Goal: Transaction & Acquisition: Purchase product/service

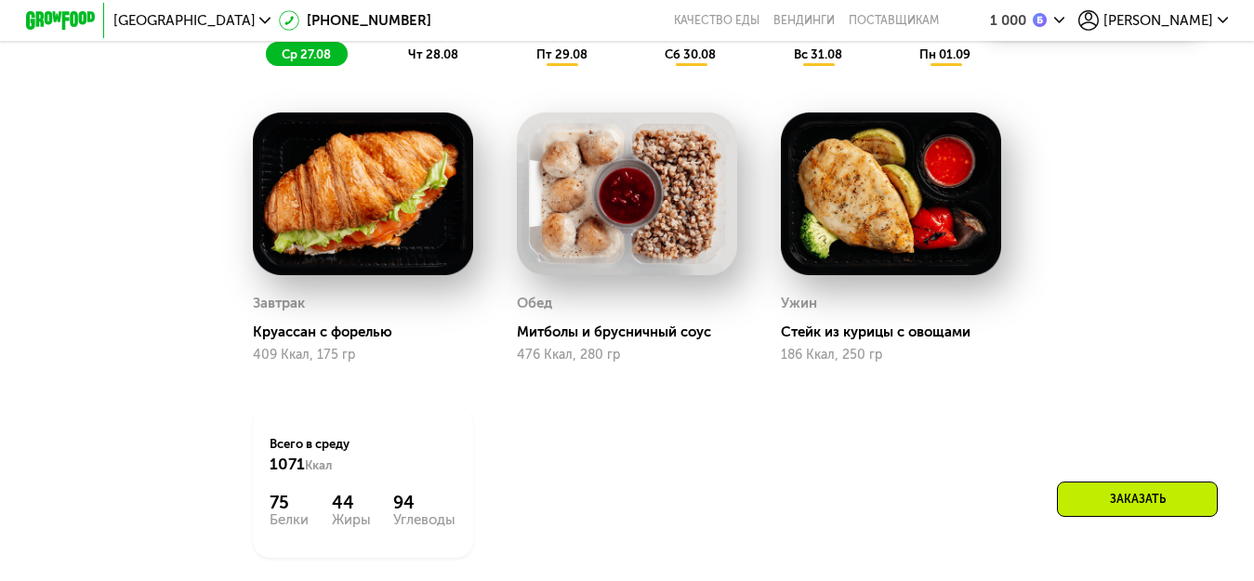
click at [446, 61] on span "чт 28.08" at bounding box center [433, 54] width 50 height 14
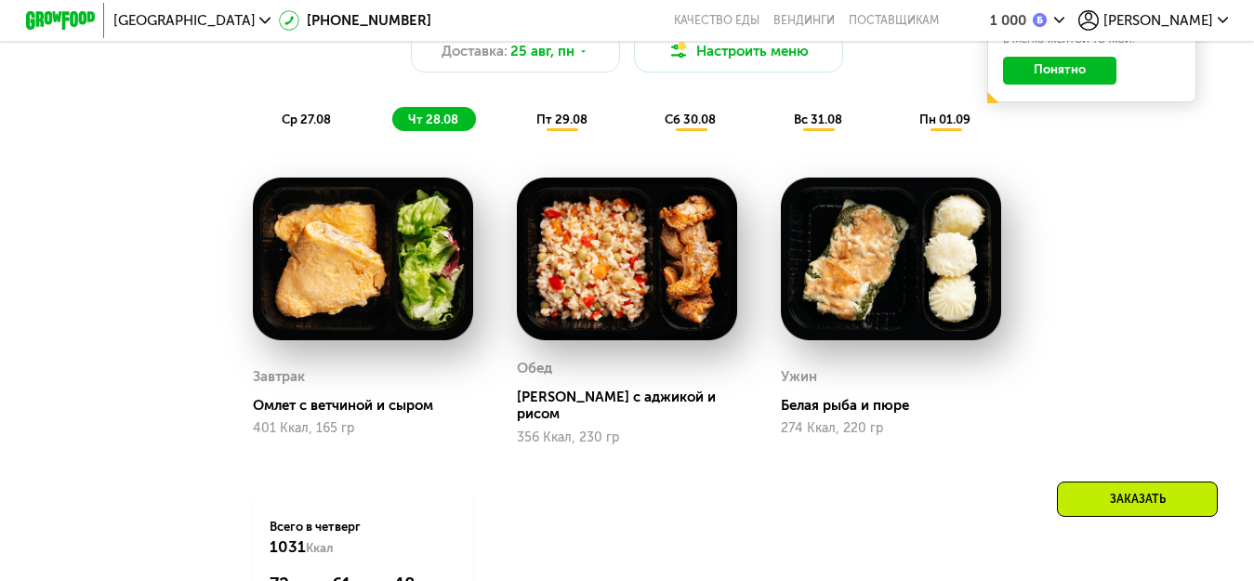
scroll to position [976, 0]
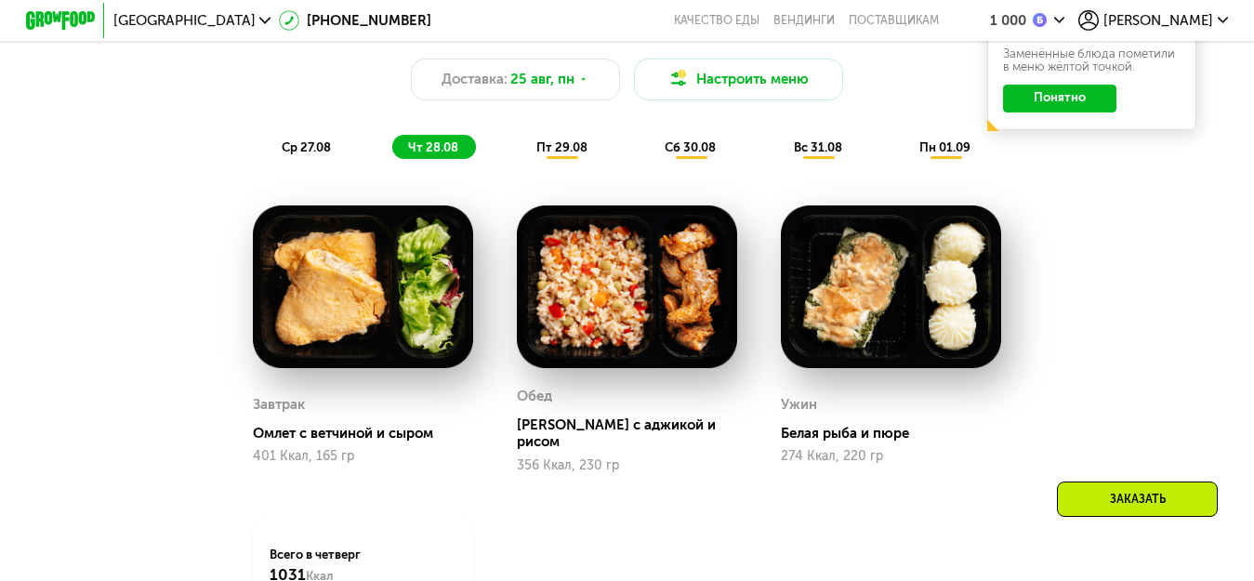
click at [392, 151] on div "ср 27.08" at bounding box center [434, 147] width 84 height 24
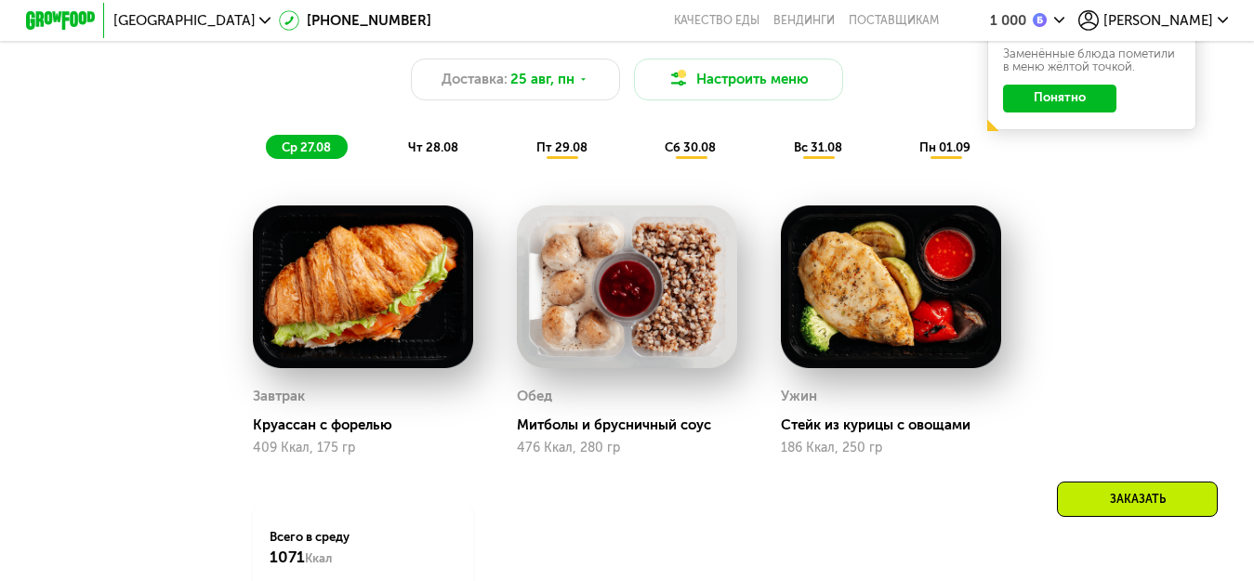
click at [887, 347] on img at bounding box center [891, 286] width 220 height 163
click at [889, 434] on div "Стейк из курицы с овощами" at bounding box center [898, 426] width 234 height 18
click at [438, 154] on span "чт 28.08" at bounding box center [433, 147] width 50 height 14
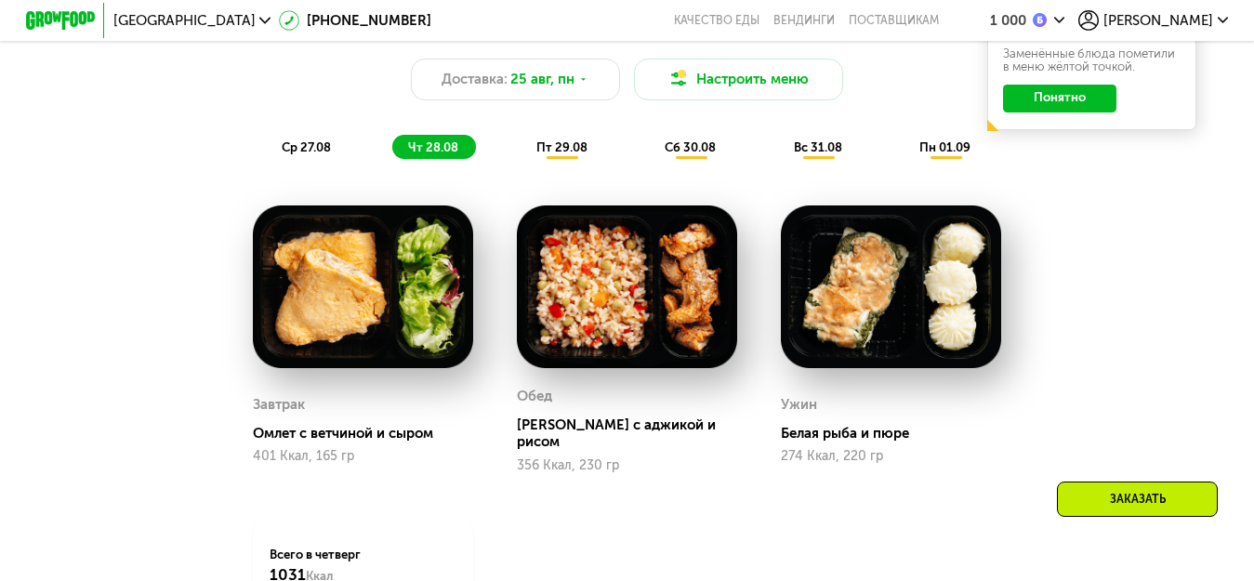
click at [392, 151] on div "ср 27.08" at bounding box center [434, 147] width 84 height 24
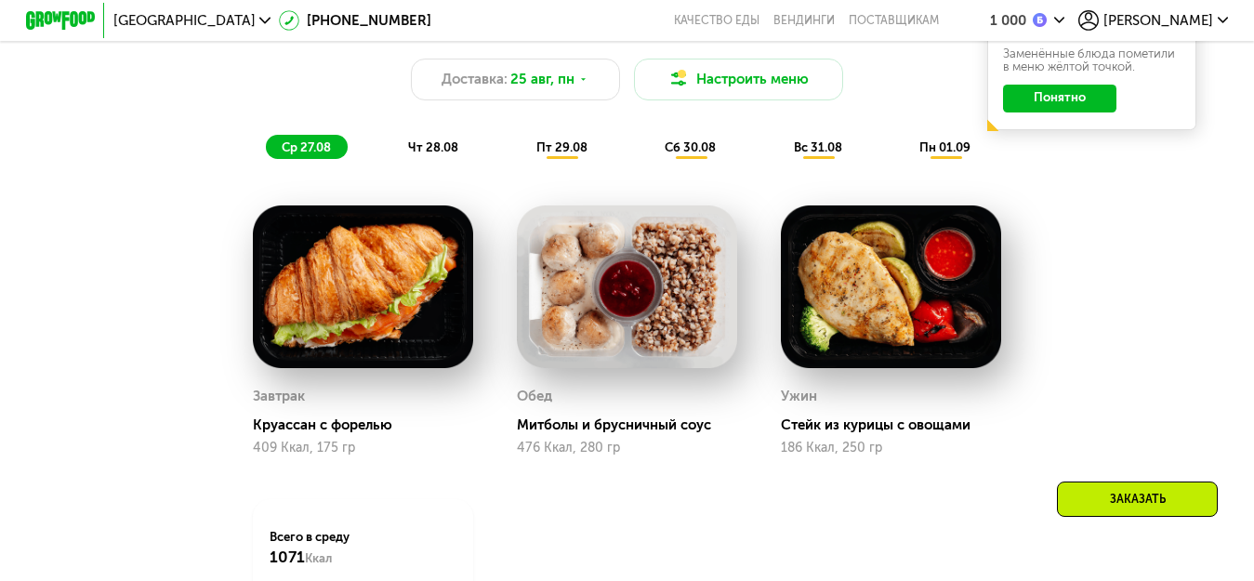
click at [521, 147] on div "чт 28.08" at bounding box center [563, 147] width 85 height 24
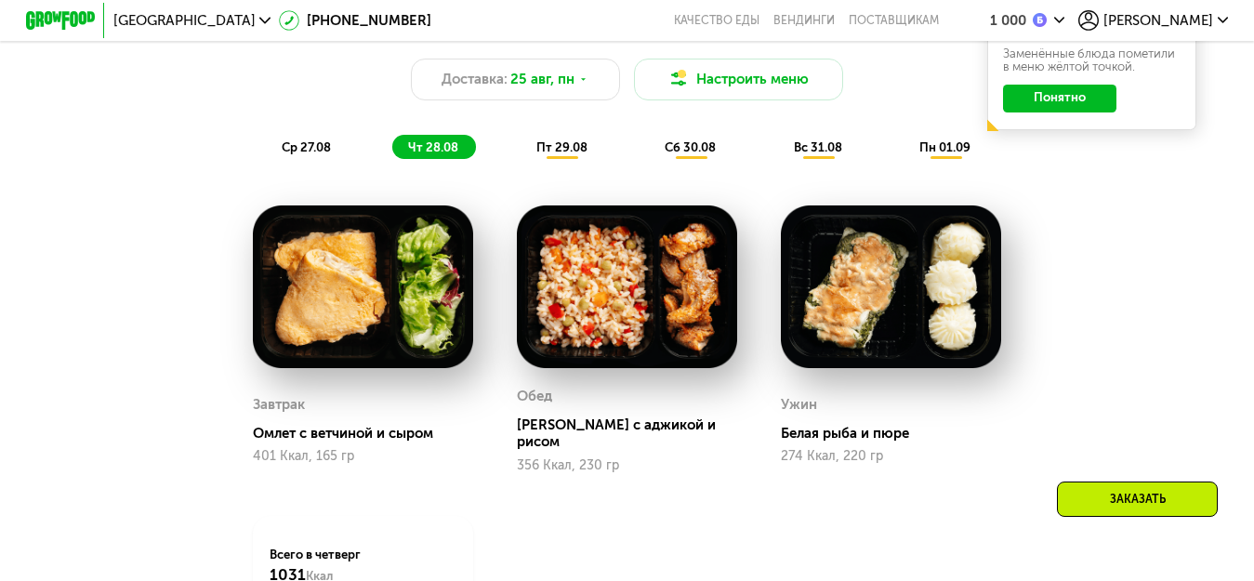
click at [649, 148] on div "пт 29.08" at bounding box center [691, 147] width 85 height 24
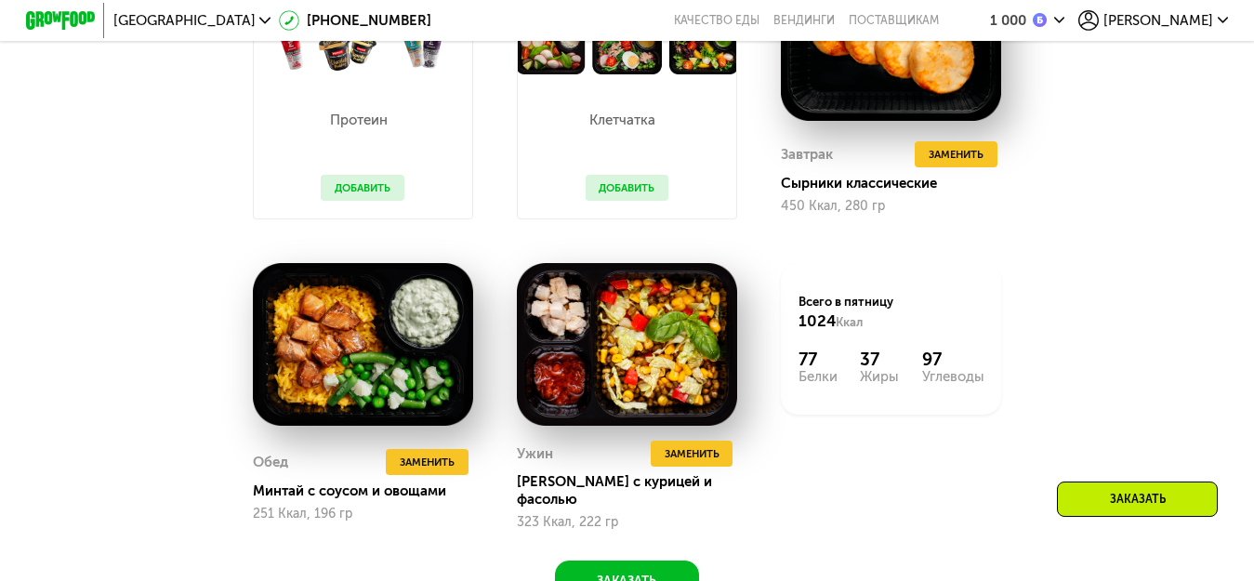
scroll to position [1255, 0]
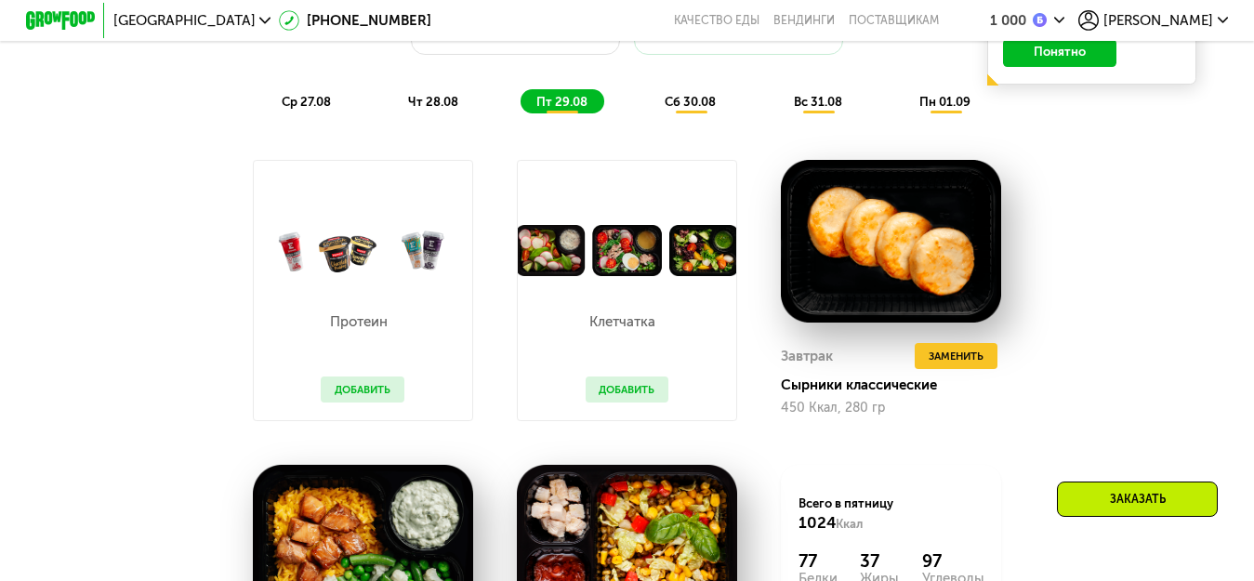
scroll to position [976, 0]
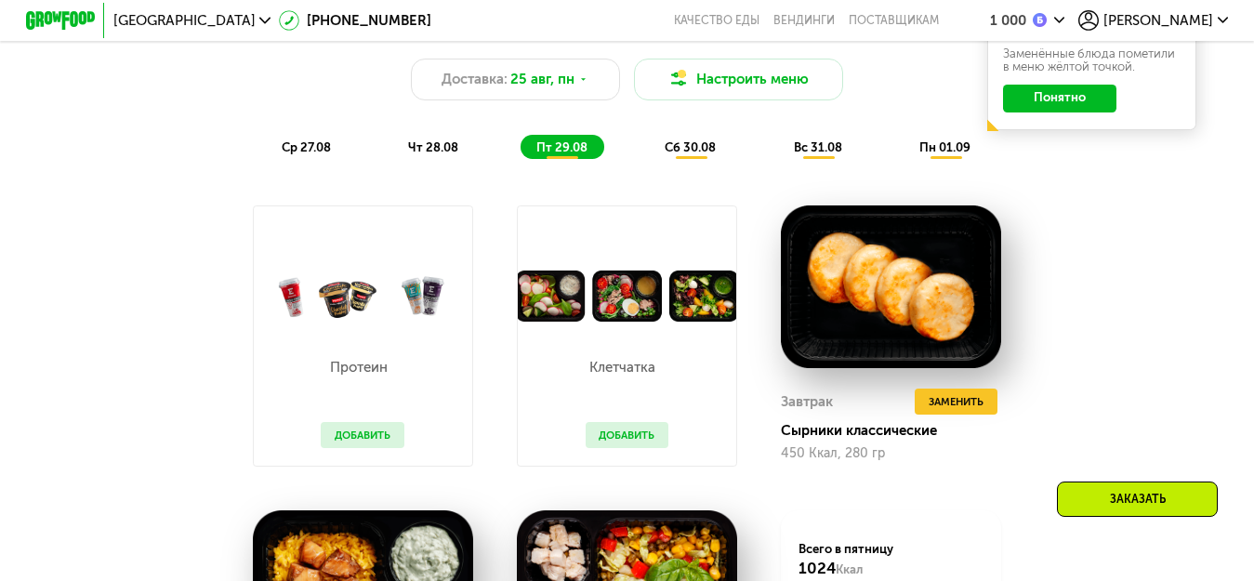
click at [697, 154] on span "сб 30.08" at bounding box center [690, 147] width 51 height 14
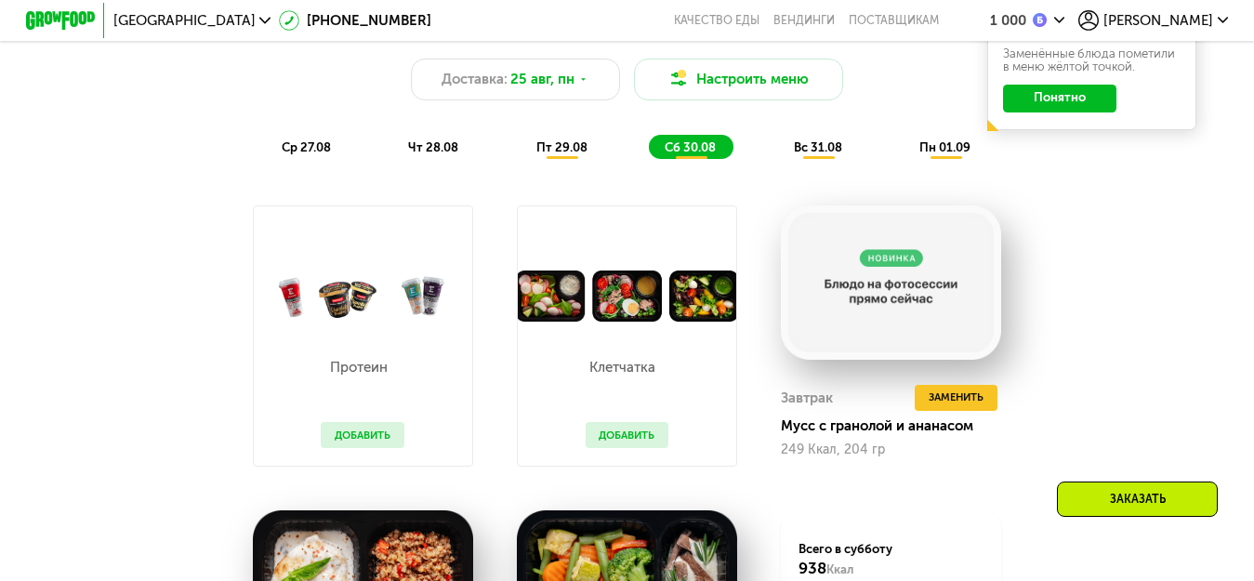
click at [814, 154] on span "вс 31.08" at bounding box center [818, 147] width 48 height 14
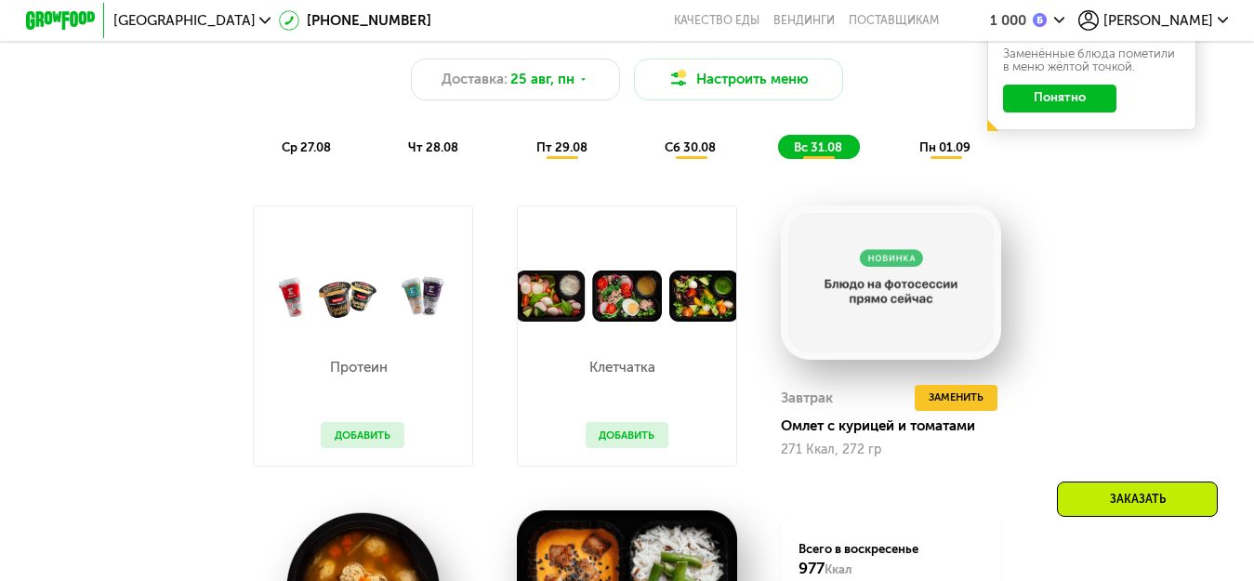
click at [936, 154] on span "пн 01.09" at bounding box center [945, 147] width 51 height 14
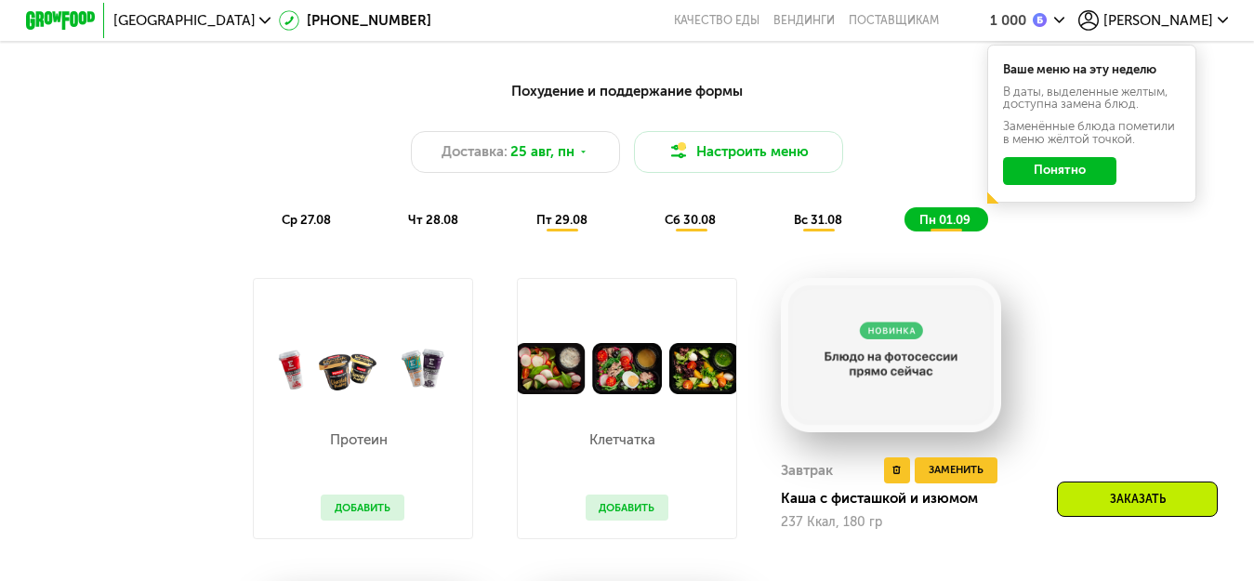
scroll to position [883, 0]
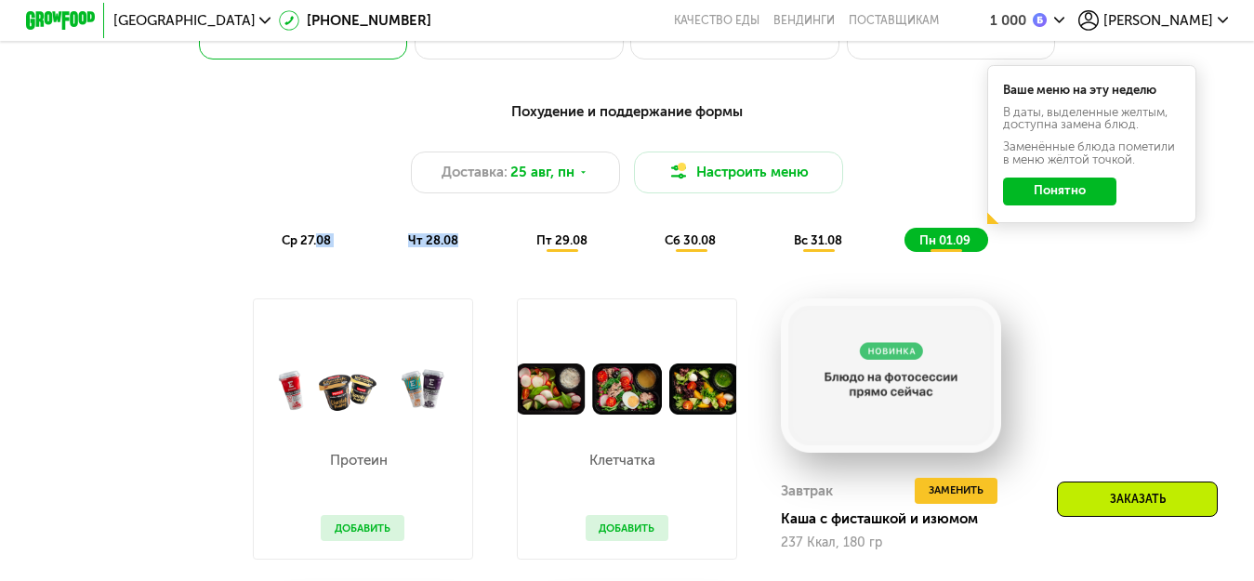
drag, startPoint x: 311, startPoint y: 246, endPoint x: 497, endPoint y: 259, distance: 186.4
click at [497, 252] on div "ср 27.08 чт 28.08 пт 29.08 сб 30.08 вс 31.08 пн 01.09" at bounding box center [627, 240] width 723 height 24
click at [288, 247] on span "ср 27.08" at bounding box center [306, 240] width 49 height 14
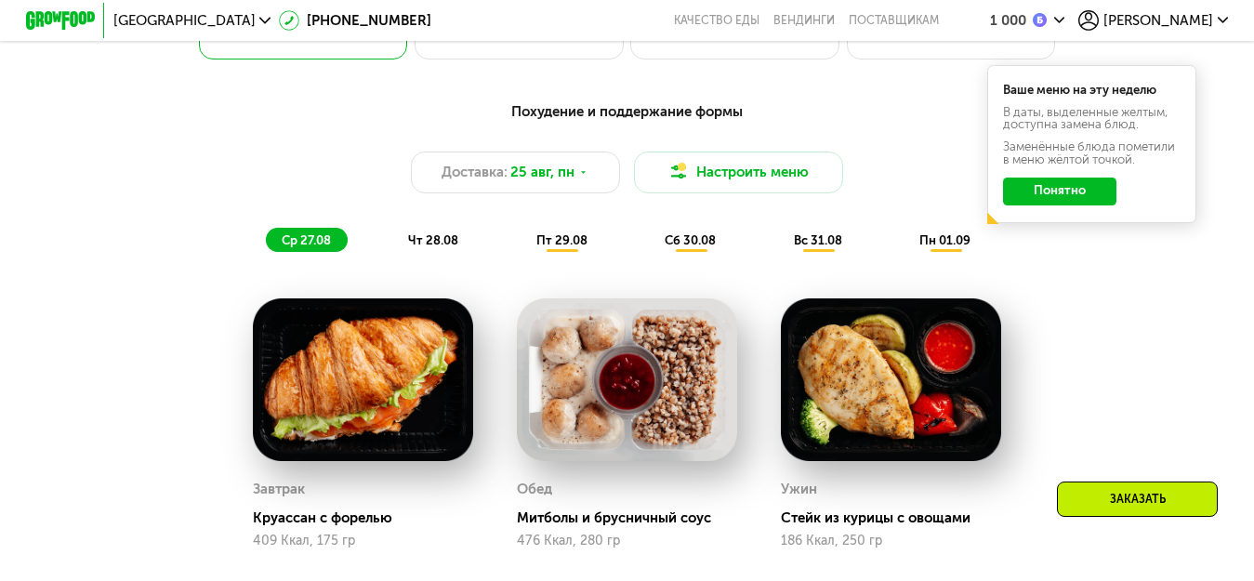
click at [947, 247] on span "пн 01.09" at bounding box center [945, 240] width 51 height 14
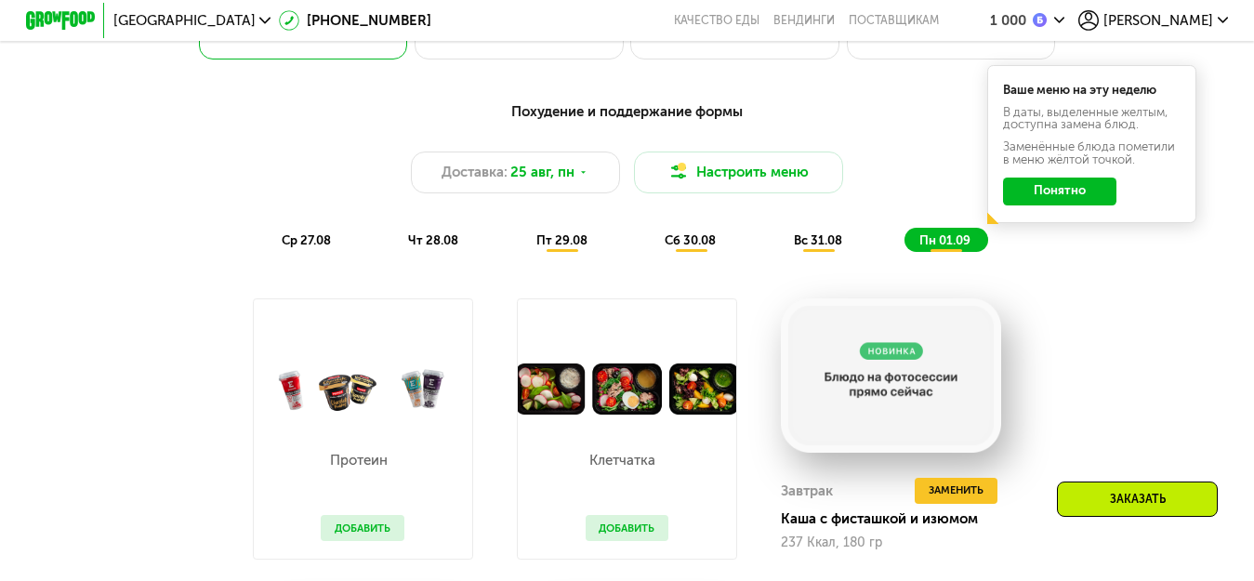
click at [1048, 203] on button "Понятно" at bounding box center [1059, 192] width 113 height 28
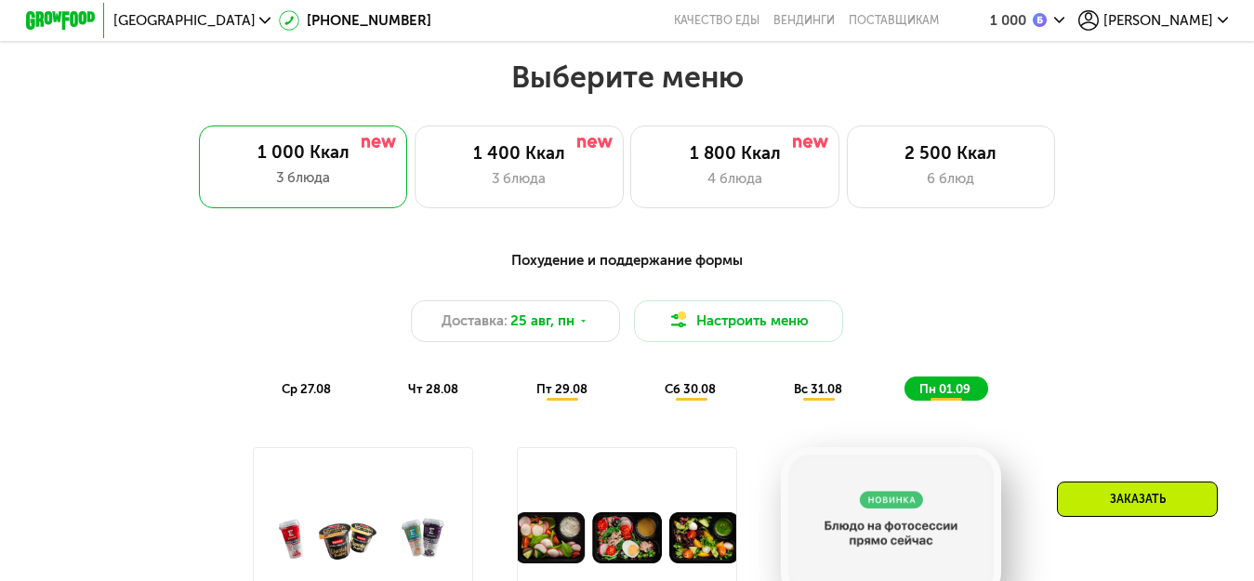
scroll to position [697, 0]
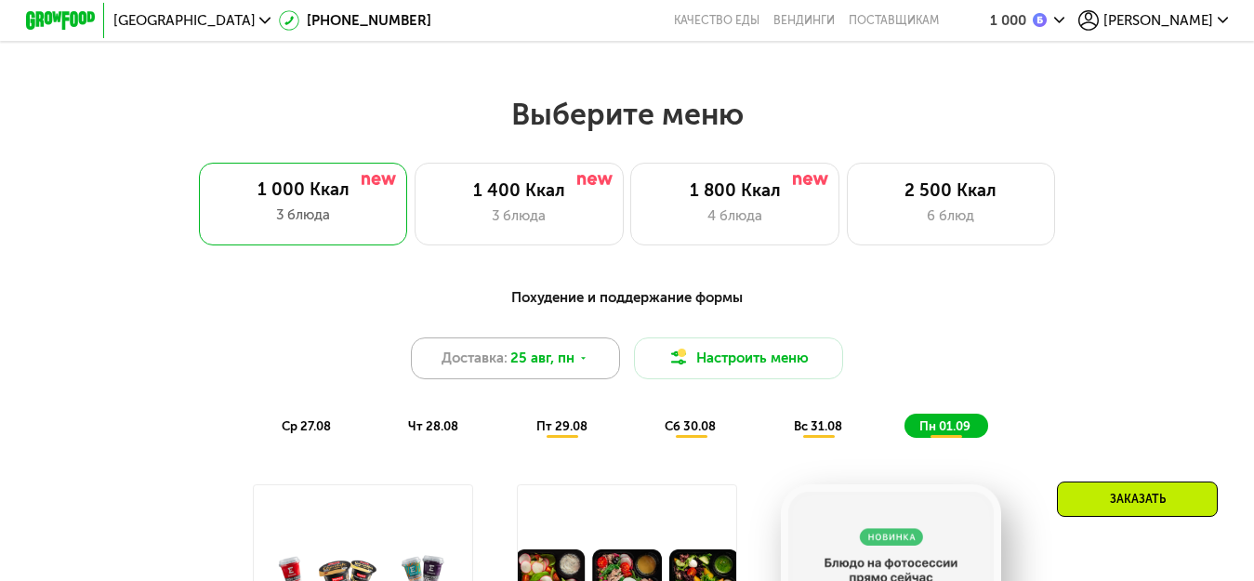
click at [588, 364] on icon at bounding box center [583, 358] width 10 height 10
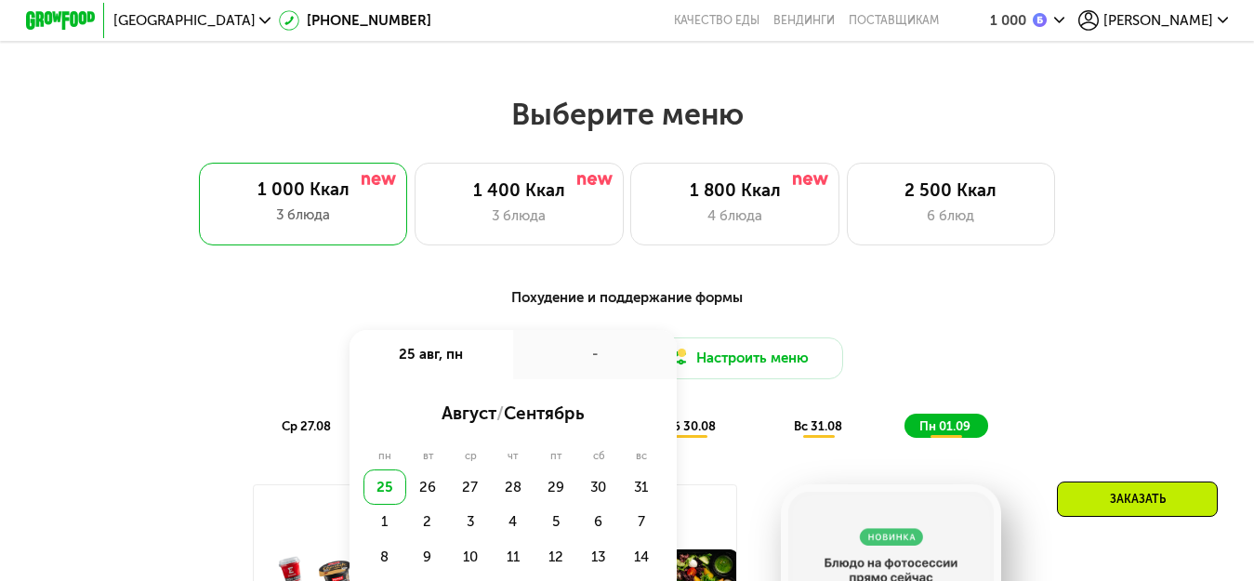
click at [588, 369] on div "-" at bounding box center [595, 354] width 164 height 48
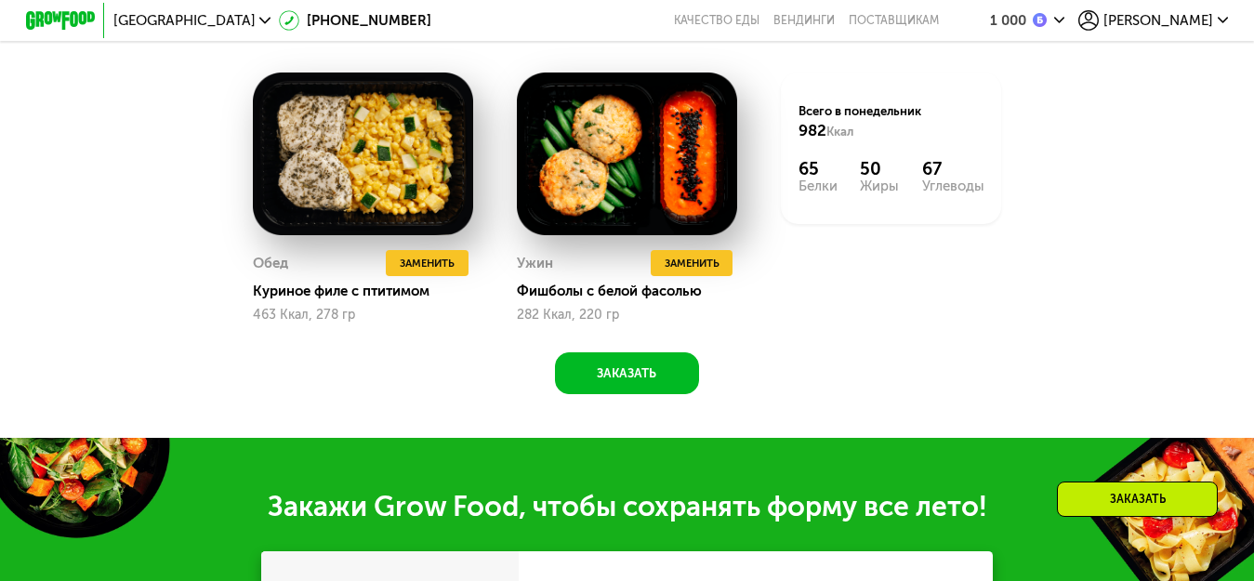
scroll to position [1441, 0]
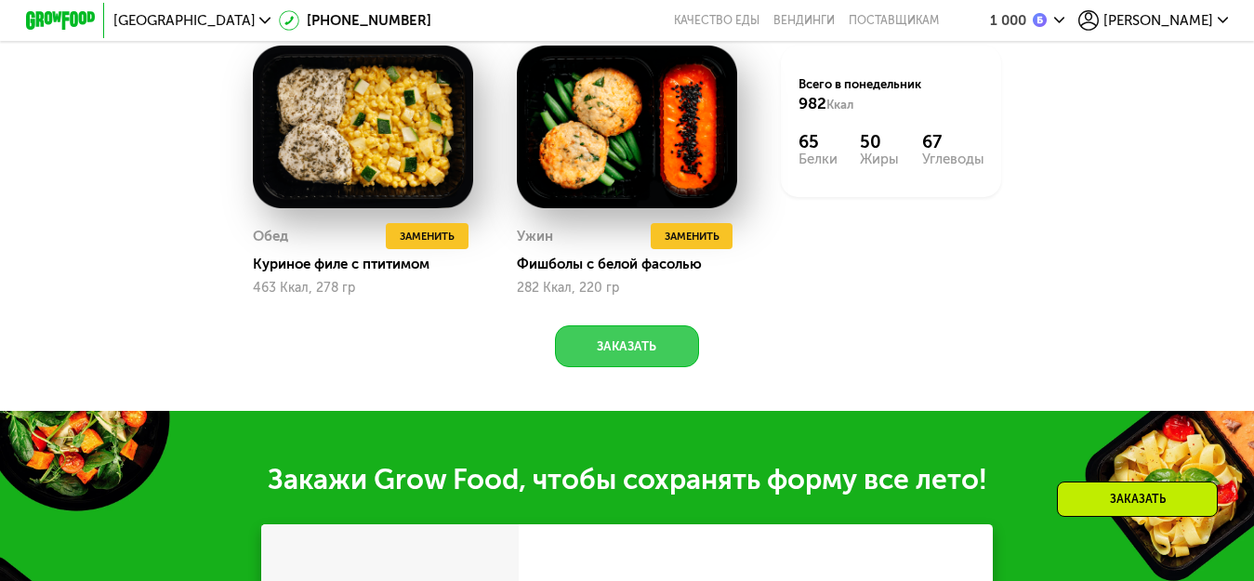
click at [694, 367] on button "Заказать" at bounding box center [627, 346] width 145 height 42
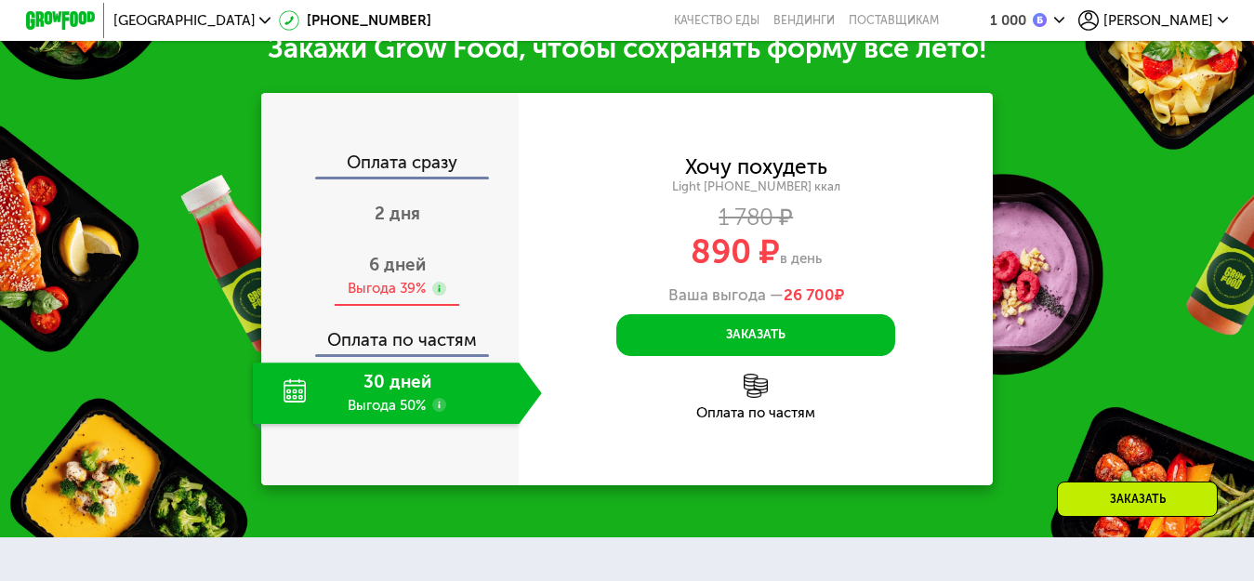
click at [390, 275] on span "6 дней" at bounding box center [397, 264] width 57 height 21
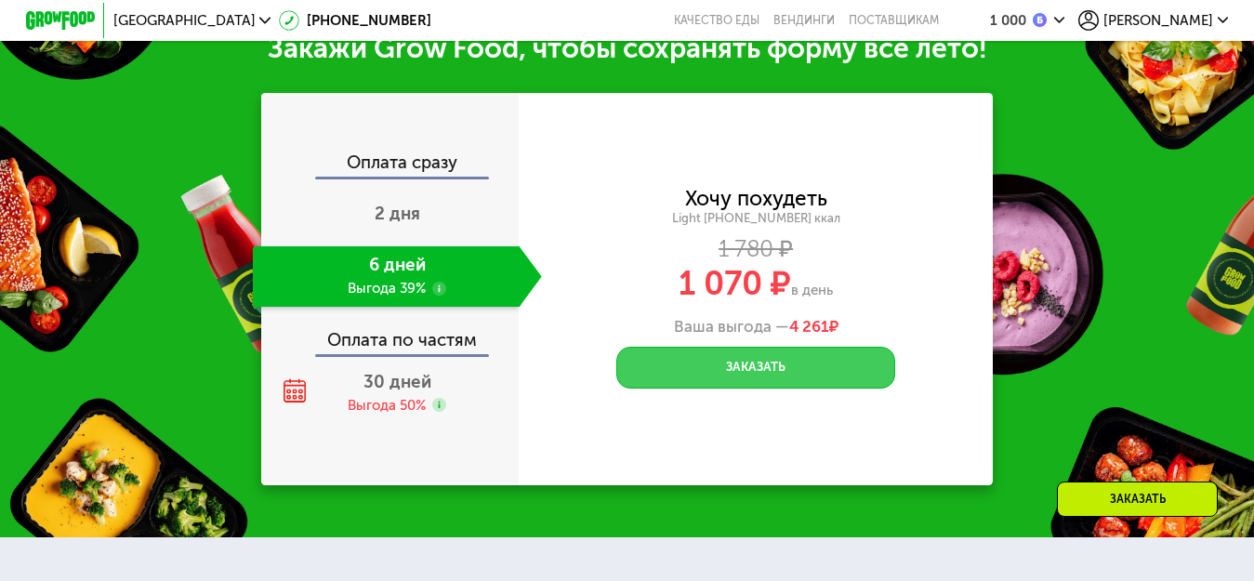
click at [820, 389] on button "Заказать" at bounding box center [755, 368] width 279 height 42
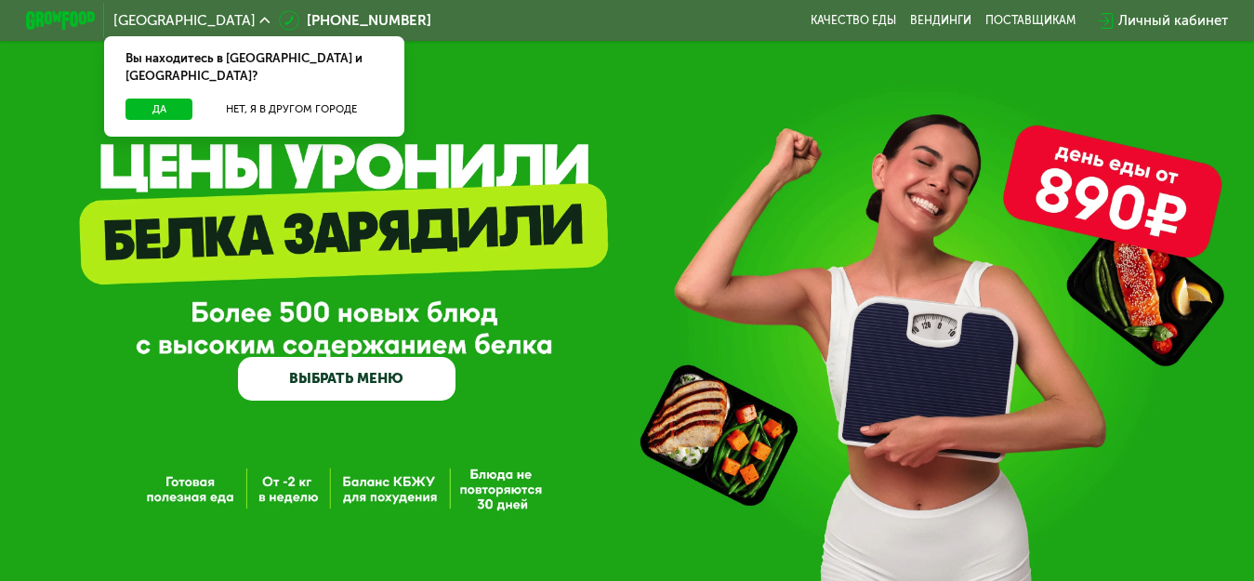
click at [126, 99] on button "Да" at bounding box center [159, 109] width 67 height 21
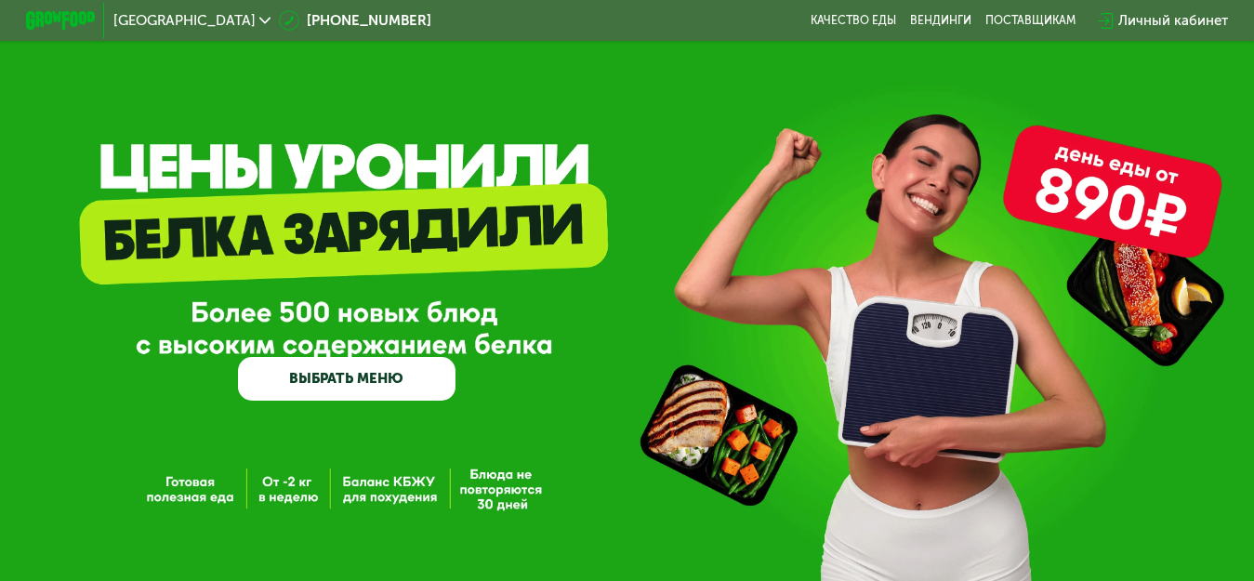
click at [397, 382] on link "ВЫБРАТЬ МЕНЮ" at bounding box center [346, 379] width 217 height 44
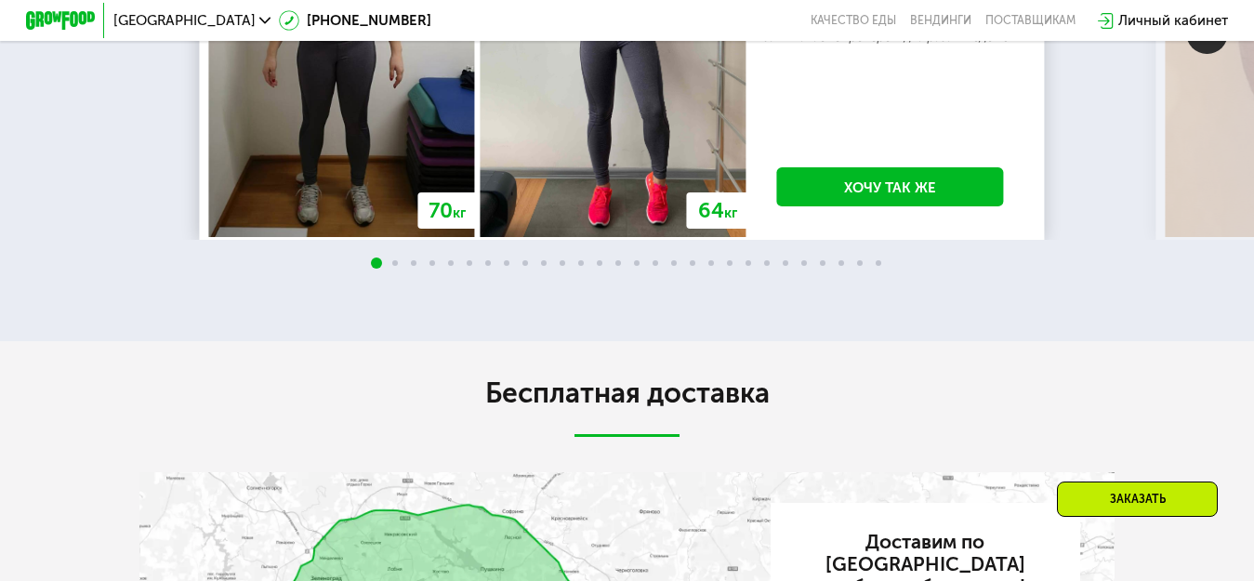
scroll to position [3176, 0]
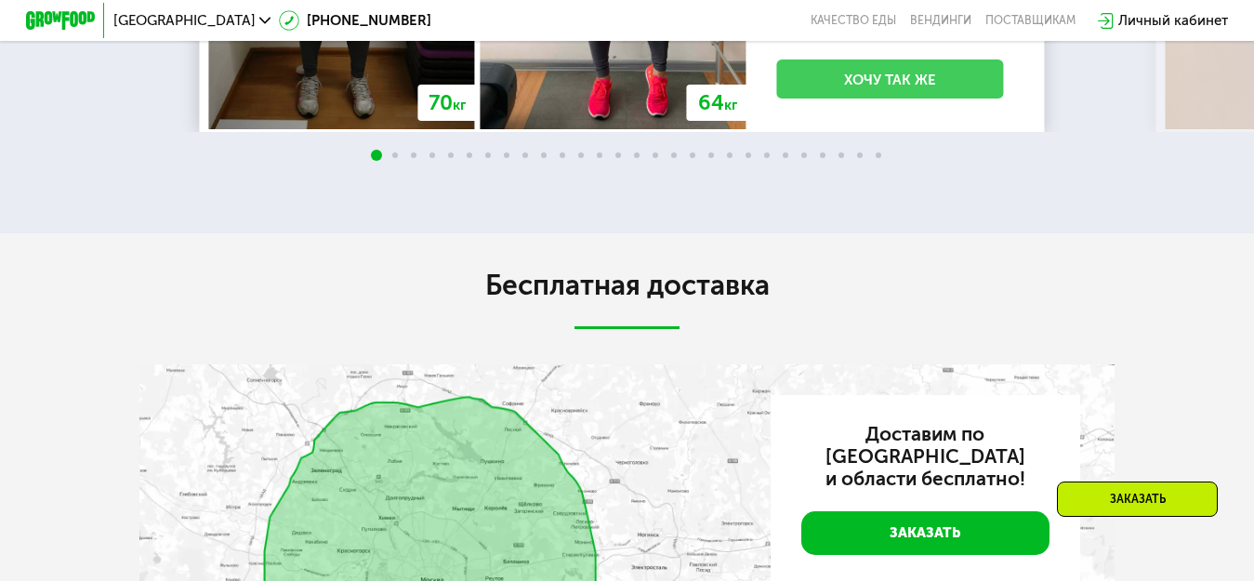
click at [904, 99] on link "Хочу так же" at bounding box center [890, 79] width 227 height 39
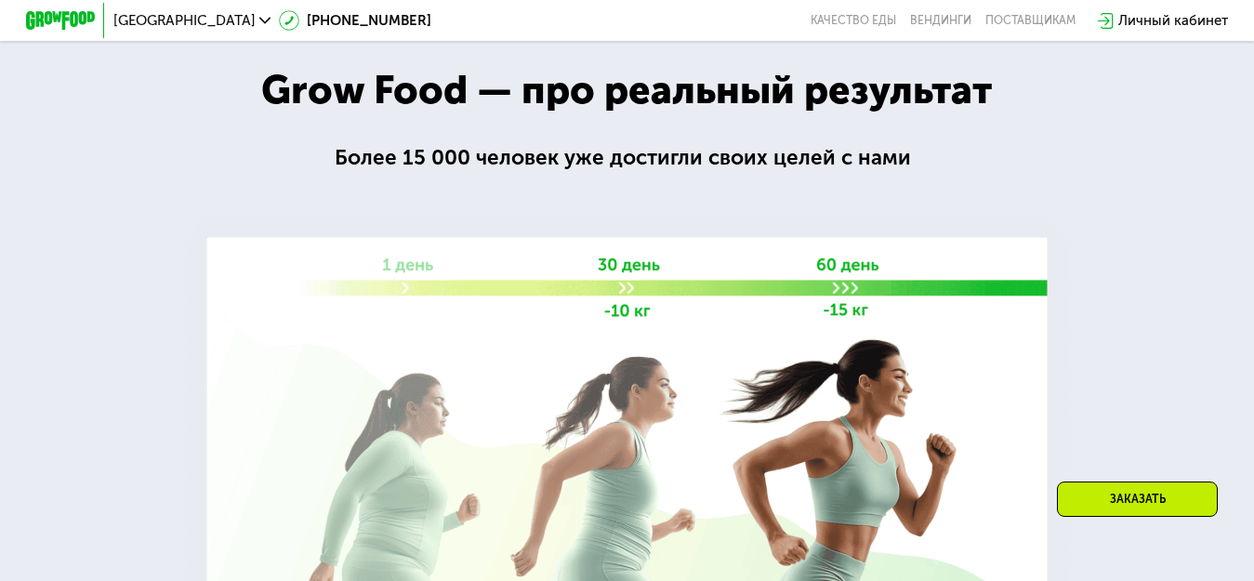
scroll to position [1720, 0]
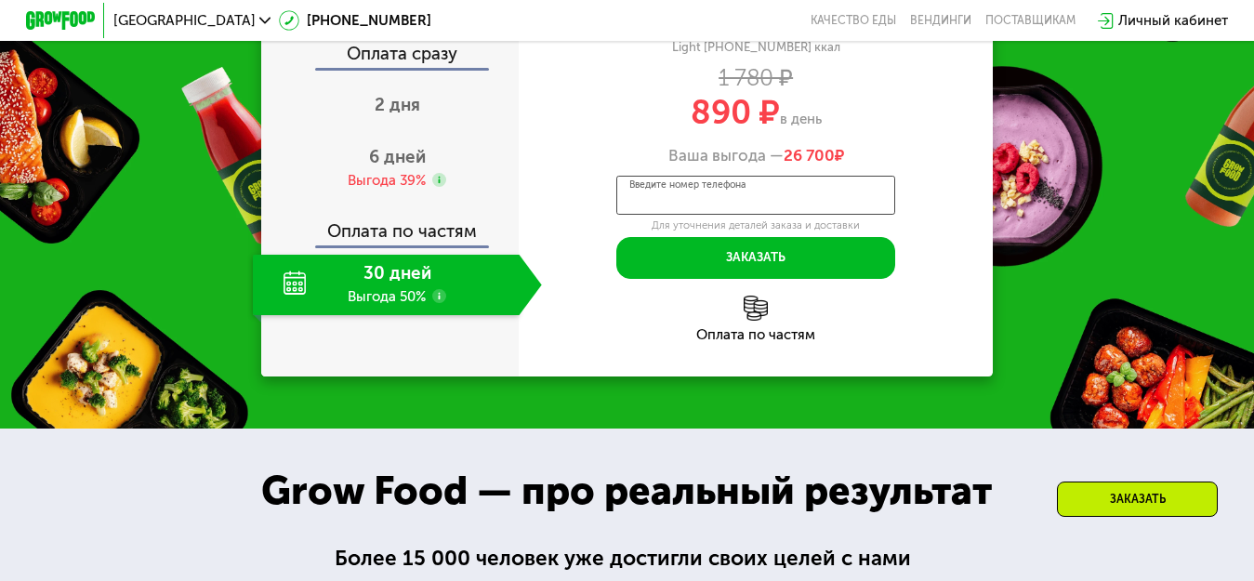
click at [828, 215] on input "Введите номер телефона" at bounding box center [755, 195] width 279 height 39
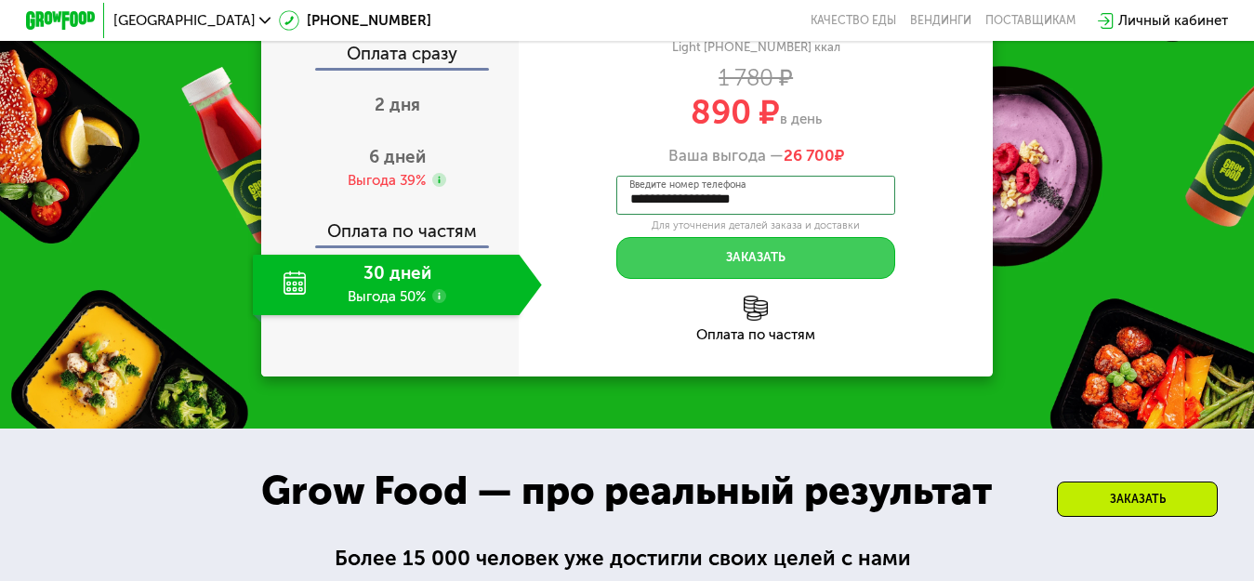
type input "**********"
click at [849, 279] on button "Заказать" at bounding box center [755, 258] width 279 height 42
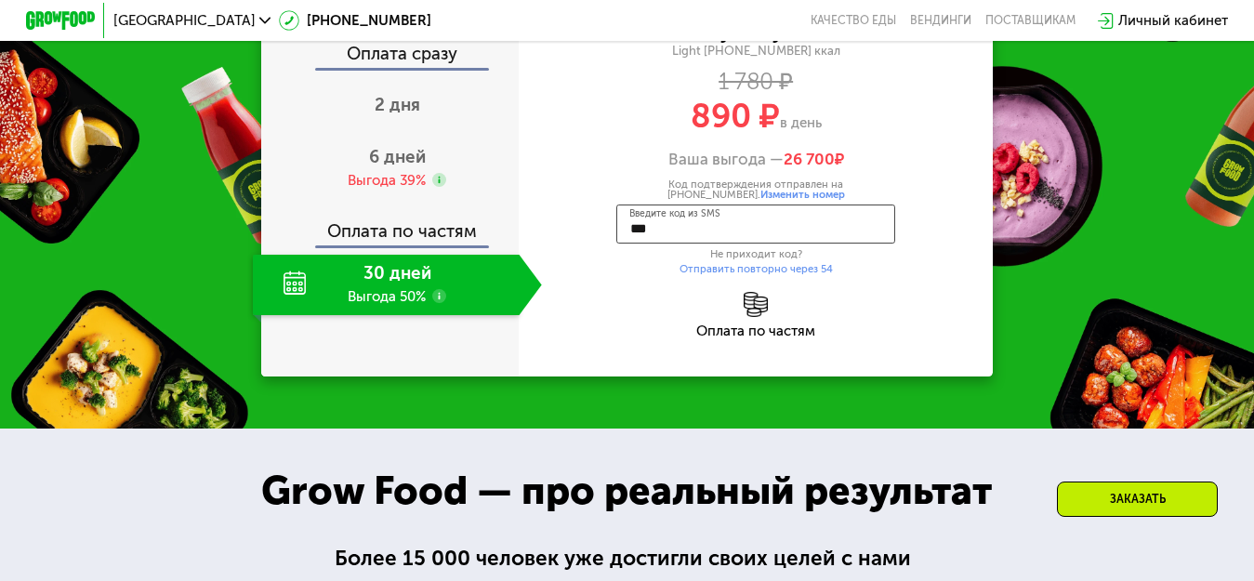
type input "****"
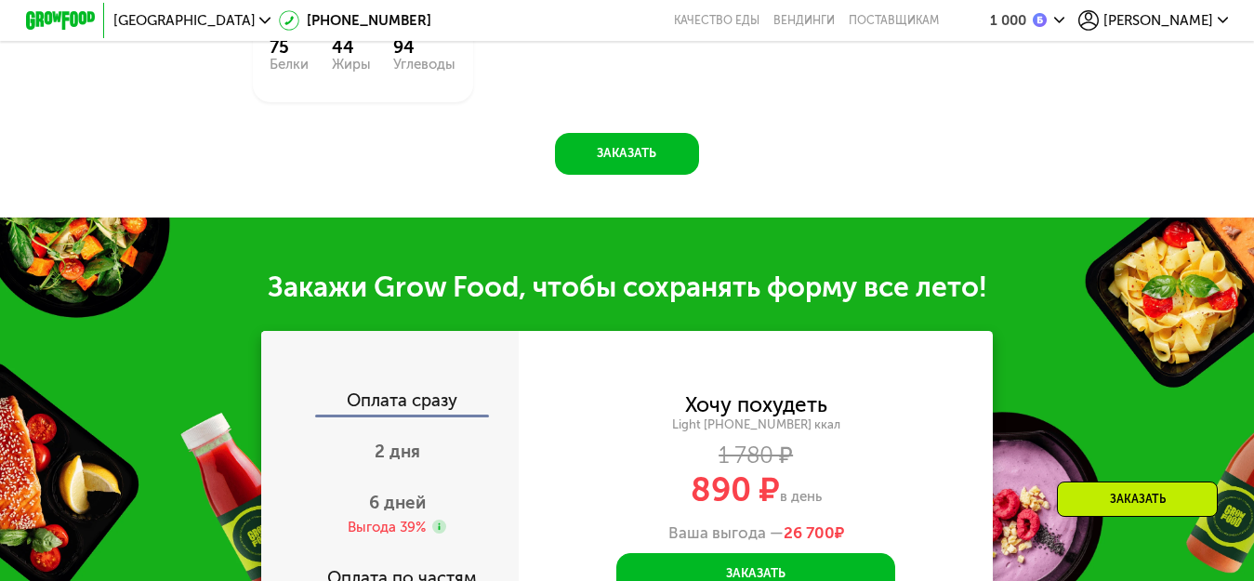
scroll to position [1348, 0]
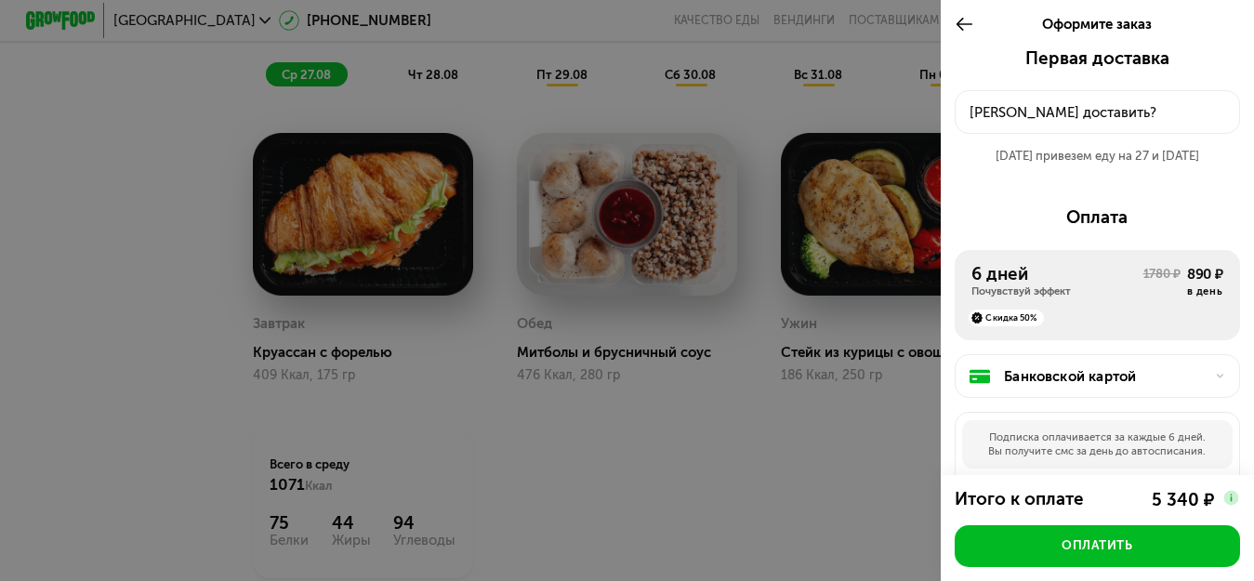
scroll to position [976, 0]
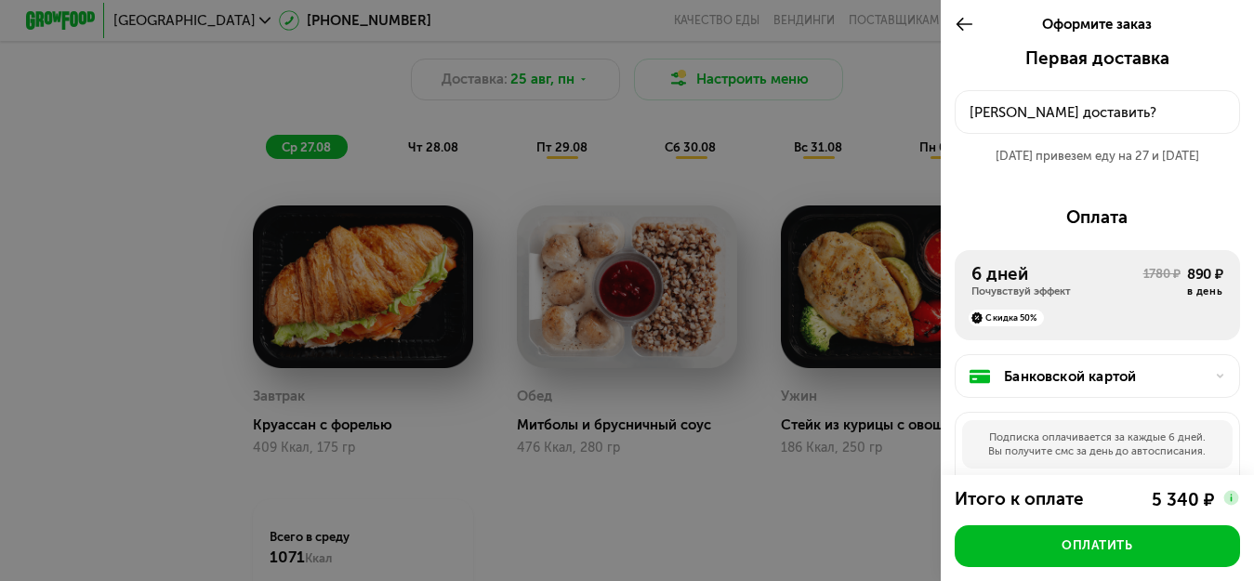
click at [957, 24] on use at bounding box center [965, 24] width 17 height 13
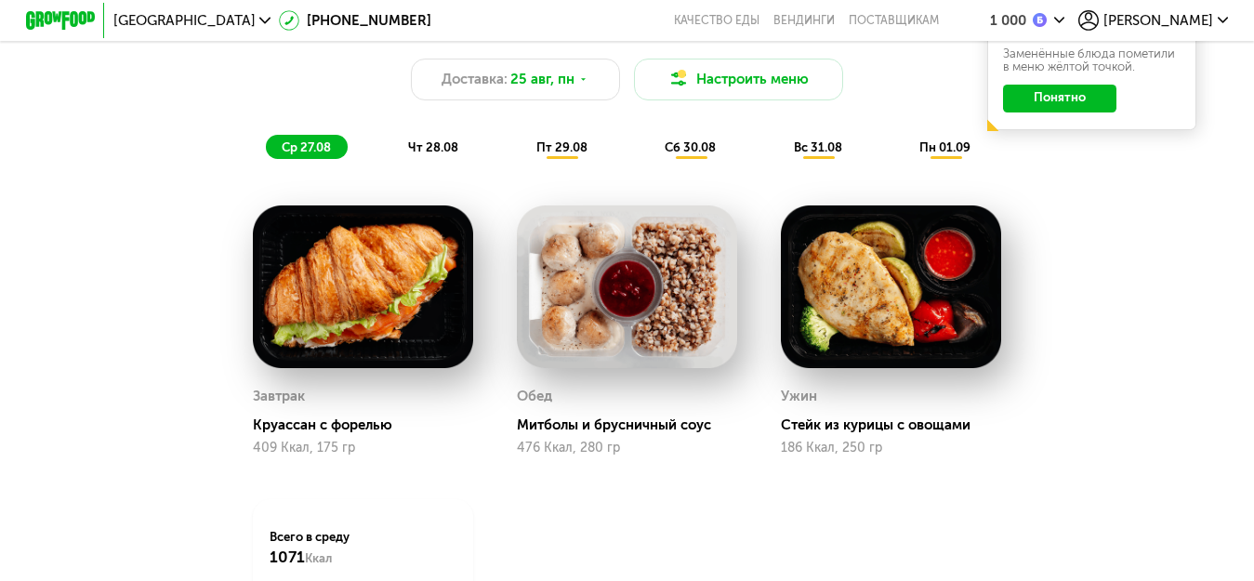
click at [864, 146] on div "ср 27.08 чт 28.08 пт 29.08 сб 30.08 вс 31.08 пн 01.09" at bounding box center [627, 147] width 723 height 24
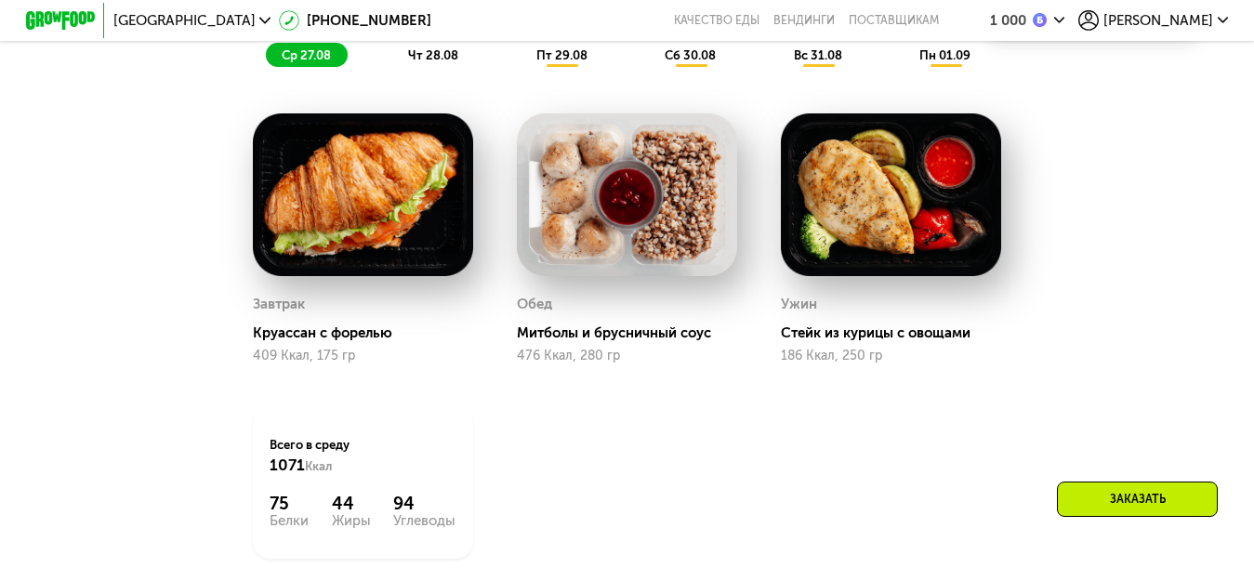
scroll to position [1069, 0]
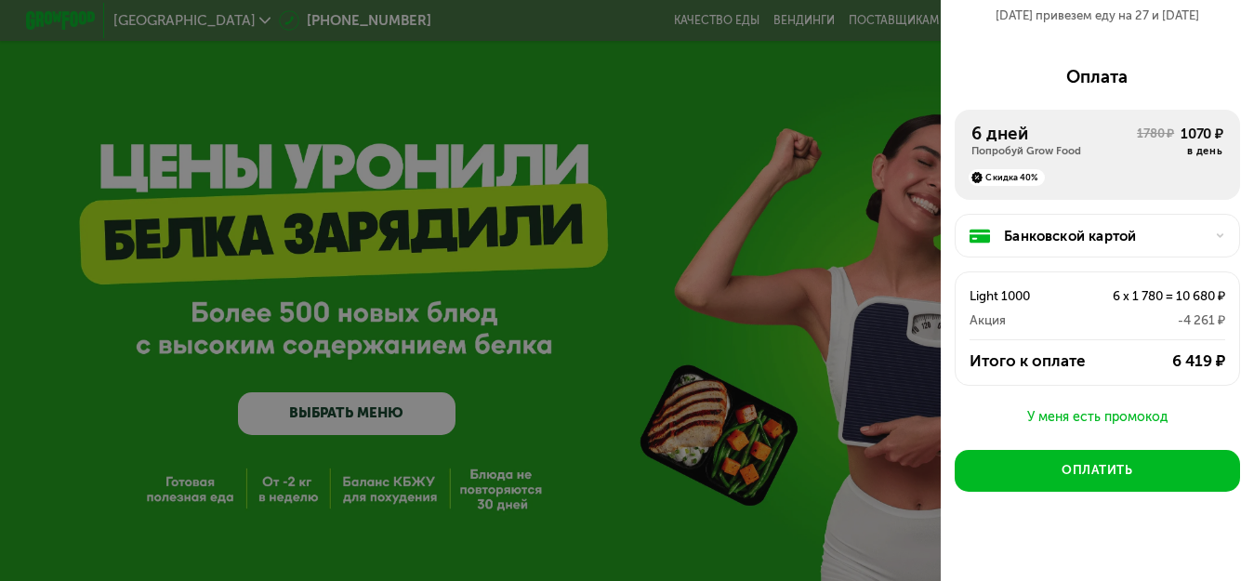
scroll to position [161, 0]
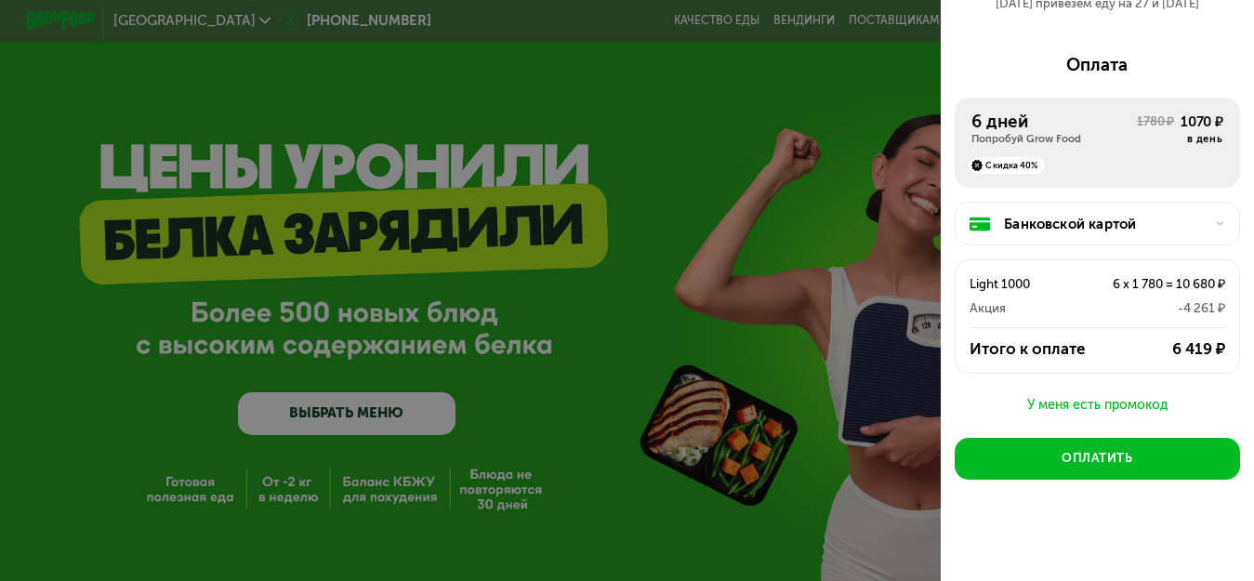
click at [896, 73] on div at bounding box center [627, 290] width 1254 height 581
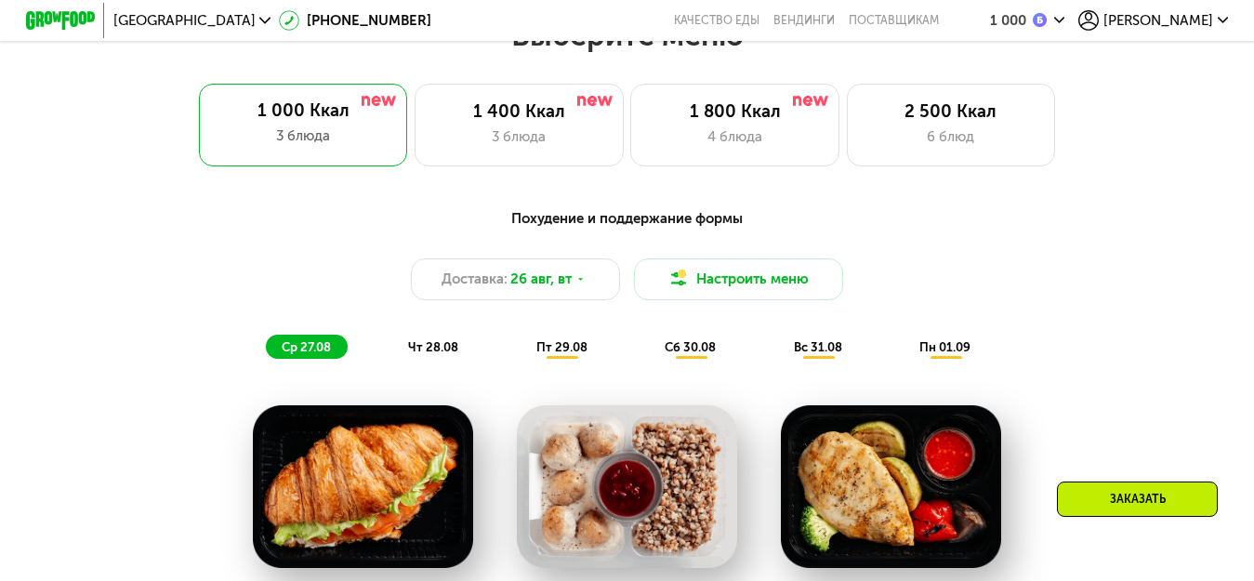
scroll to position [683, 0]
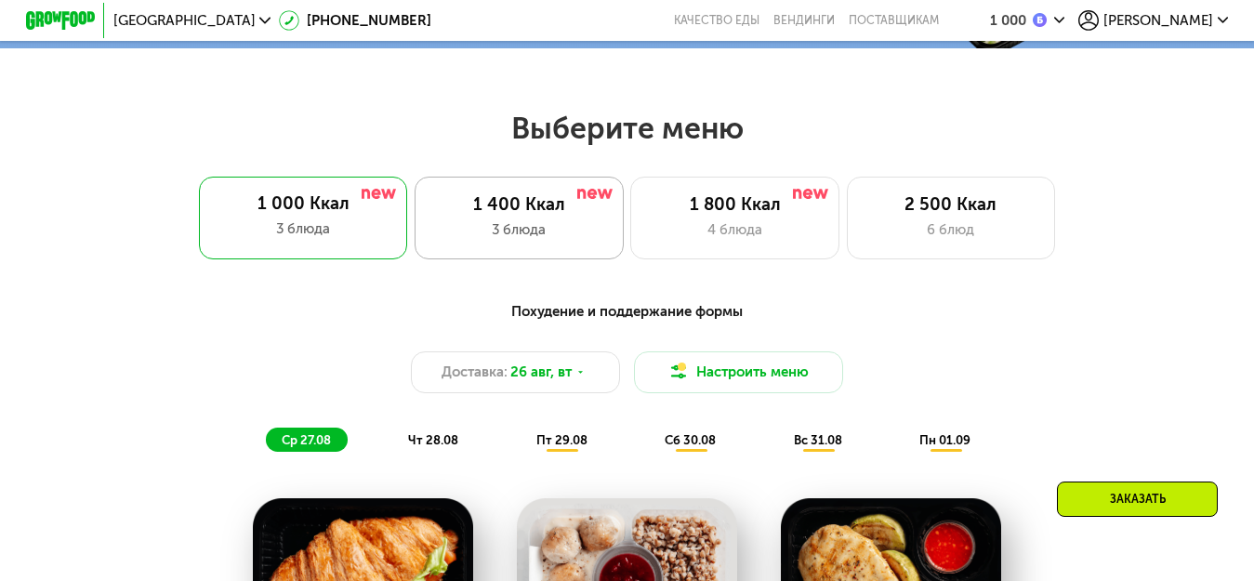
click at [525, 215] on div "1 400 Ккал" at bounding box center [519, 204] width 172 height 20
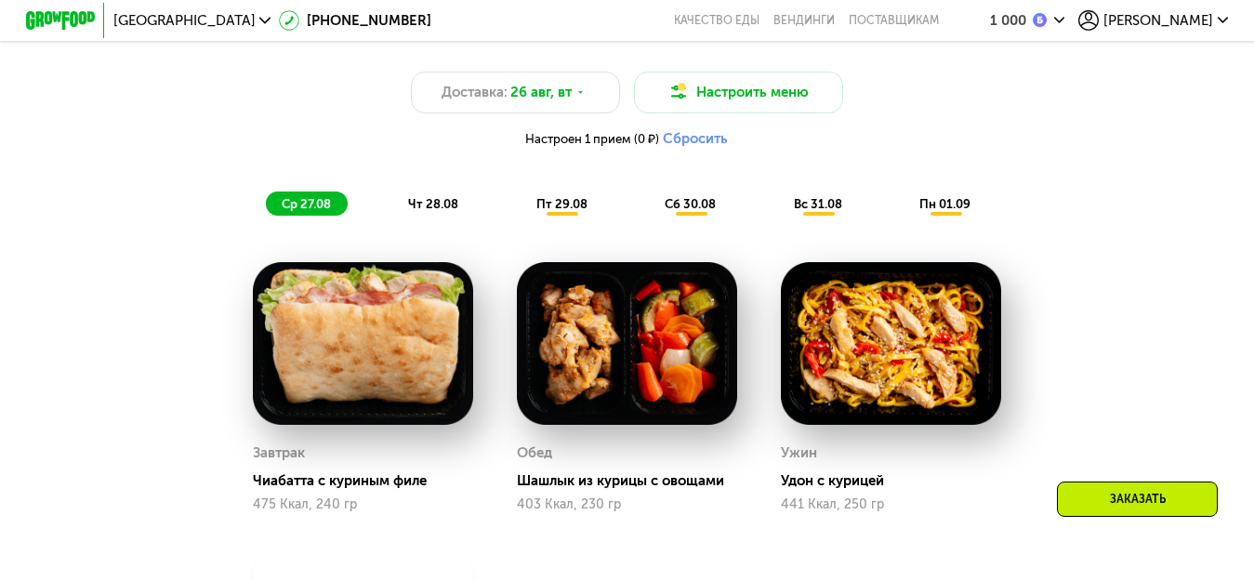
scroll to position [962, 0]
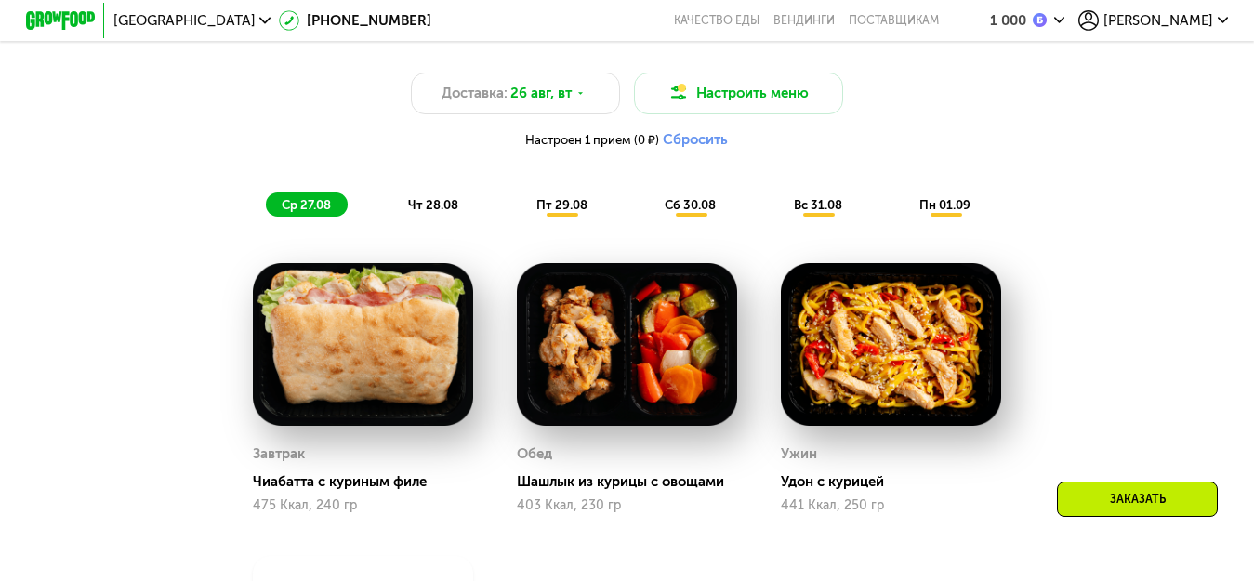
click at [442, 212] on span "чт 28.08" at bounding box center [433, 205] width 50 height 14
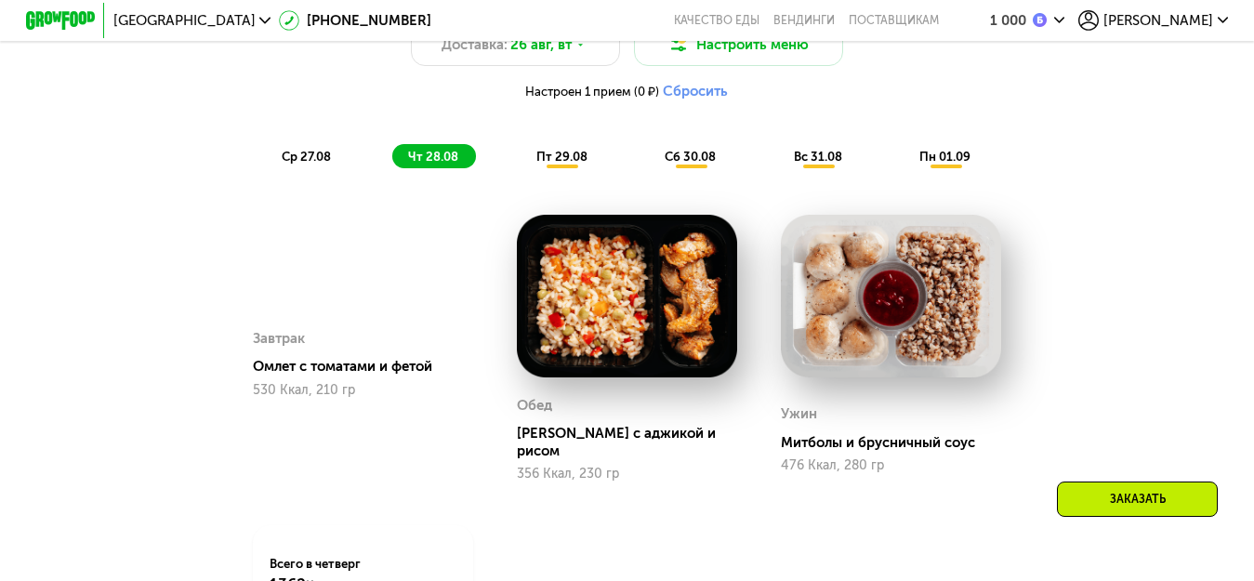
scroll to position [1055, 0]
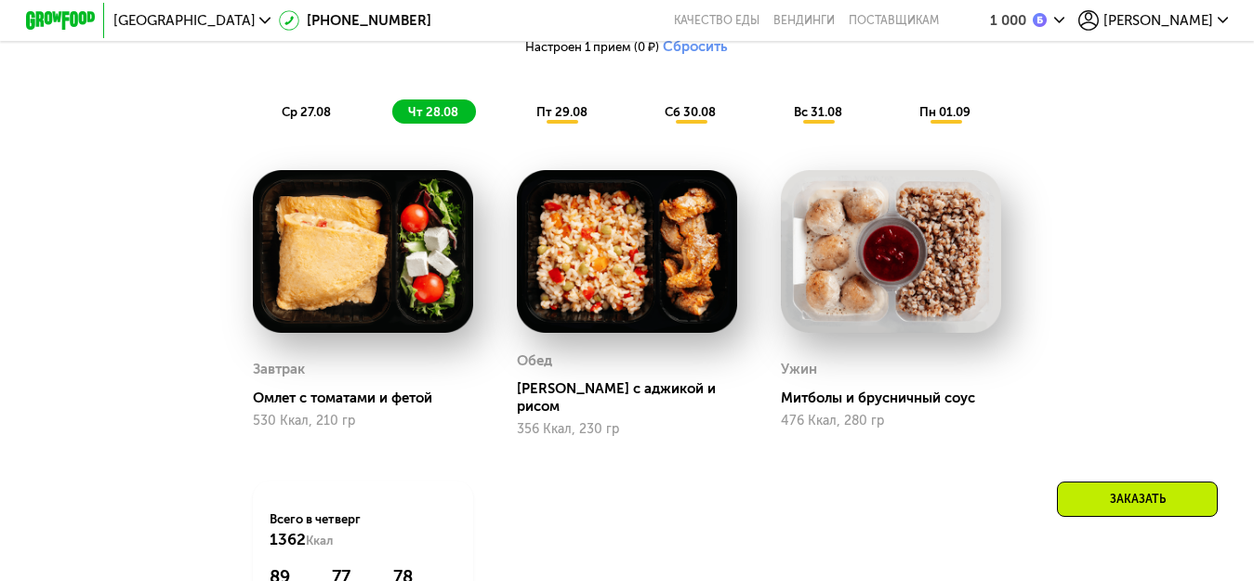
click at [551, 119] on span "пт 29.08" at bounding box center [561, 112] width 51 height 14
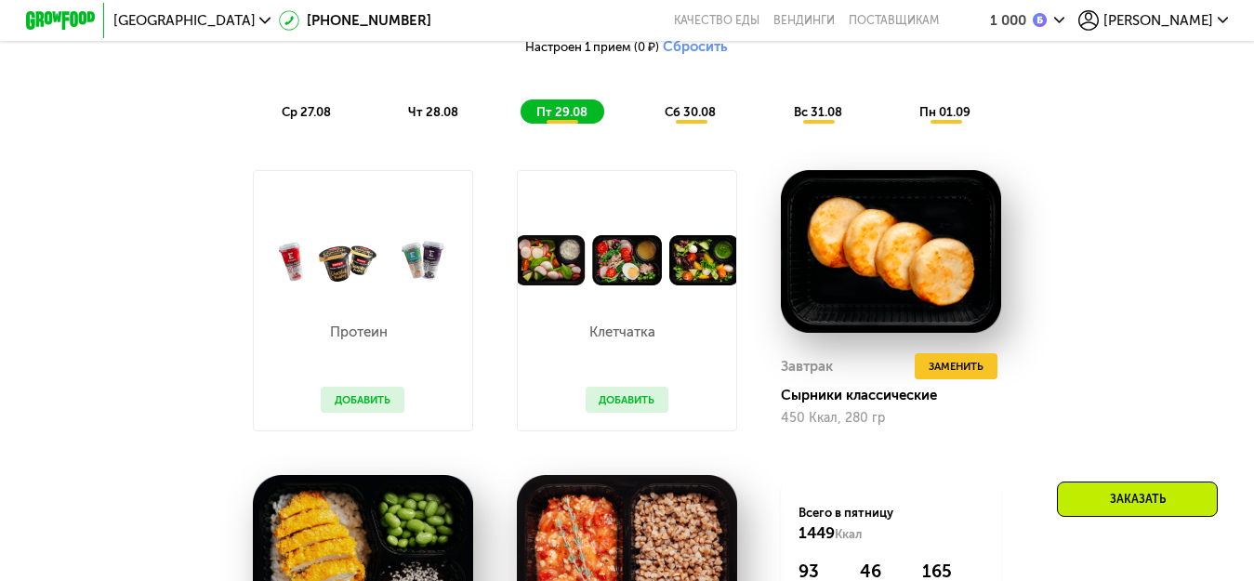
click at [700, 119] on span "сб 30.08" at bounding box center [690, 112] width 51 height 14
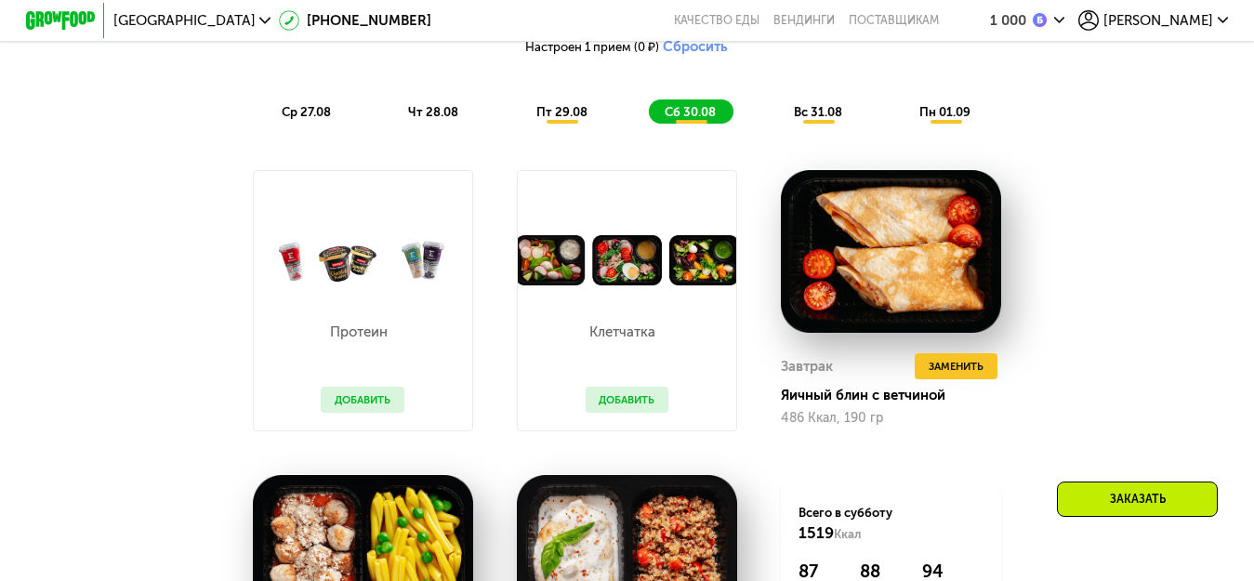
click at [905, 115] on div "вс 31.08" at bounding box center [947, 111] width 85 height 24
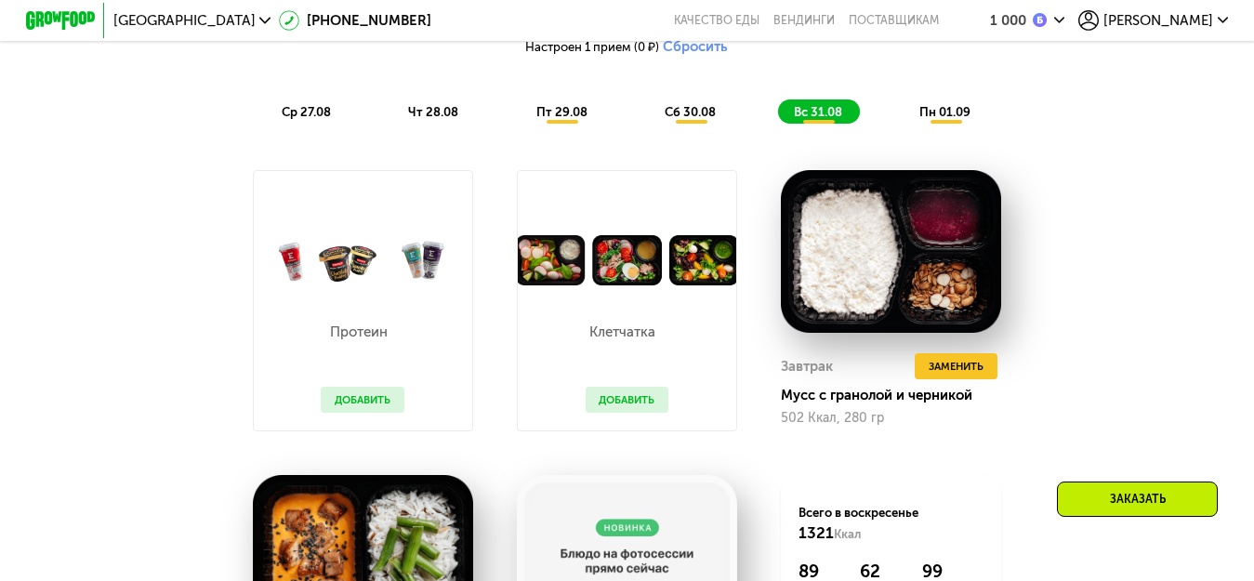
click at [930, 119] on span "пн 01.09" at bounding box center [945, 112] width 51 height 14
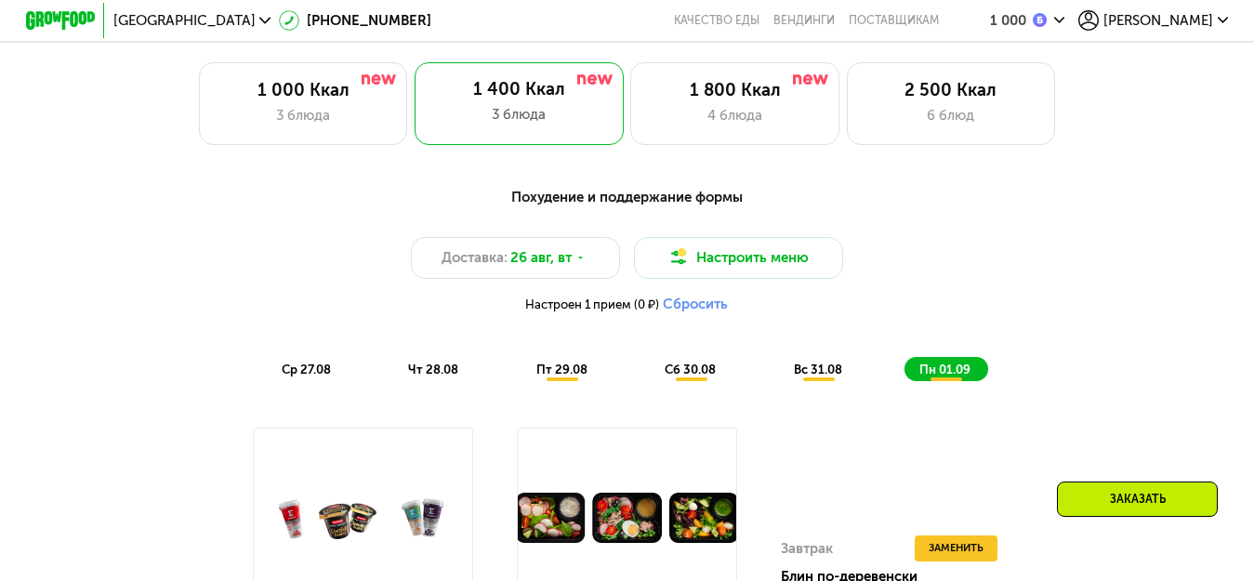
scroll to position [776, 0]
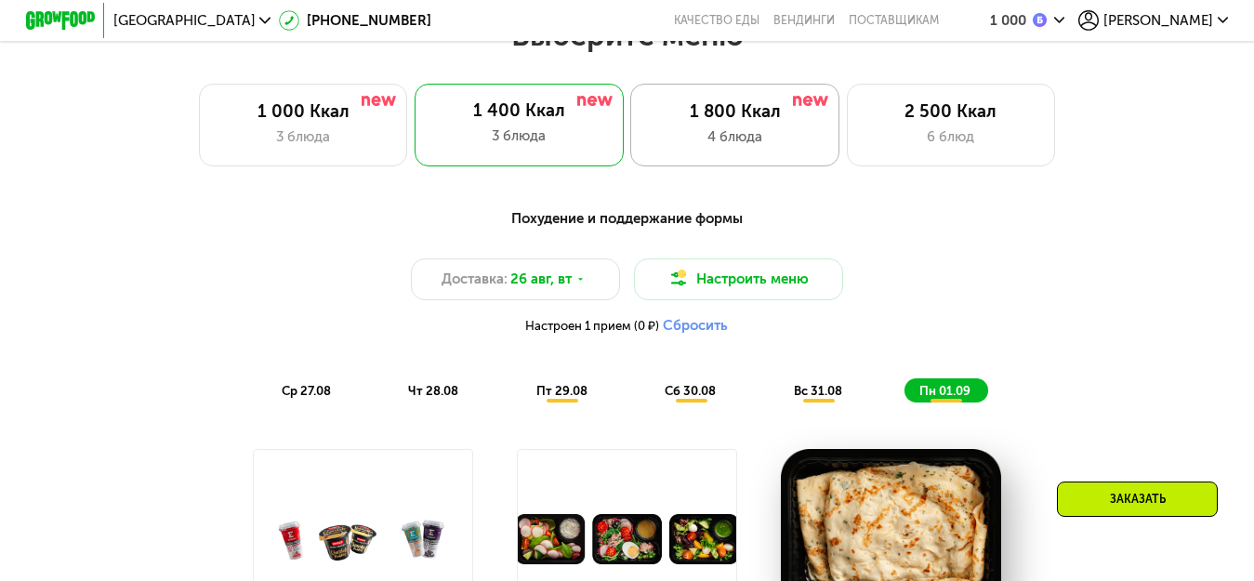
click at [711, 147] on div "4 блюда" at bounding box center [735, 136] width 172 height 20
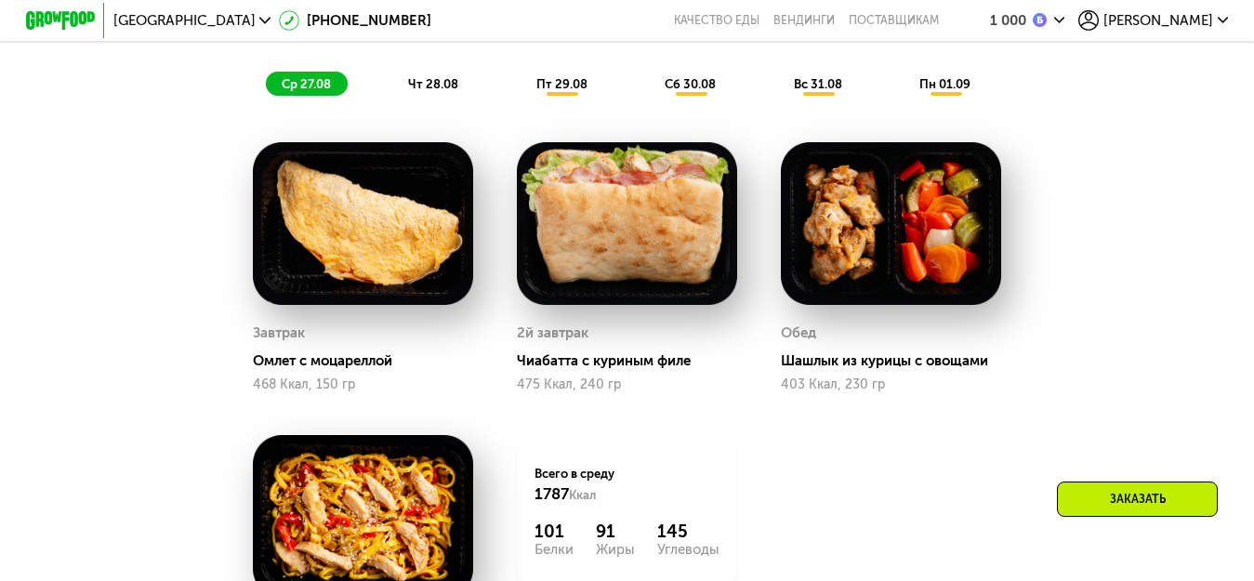
scroll to position [1055, 0]
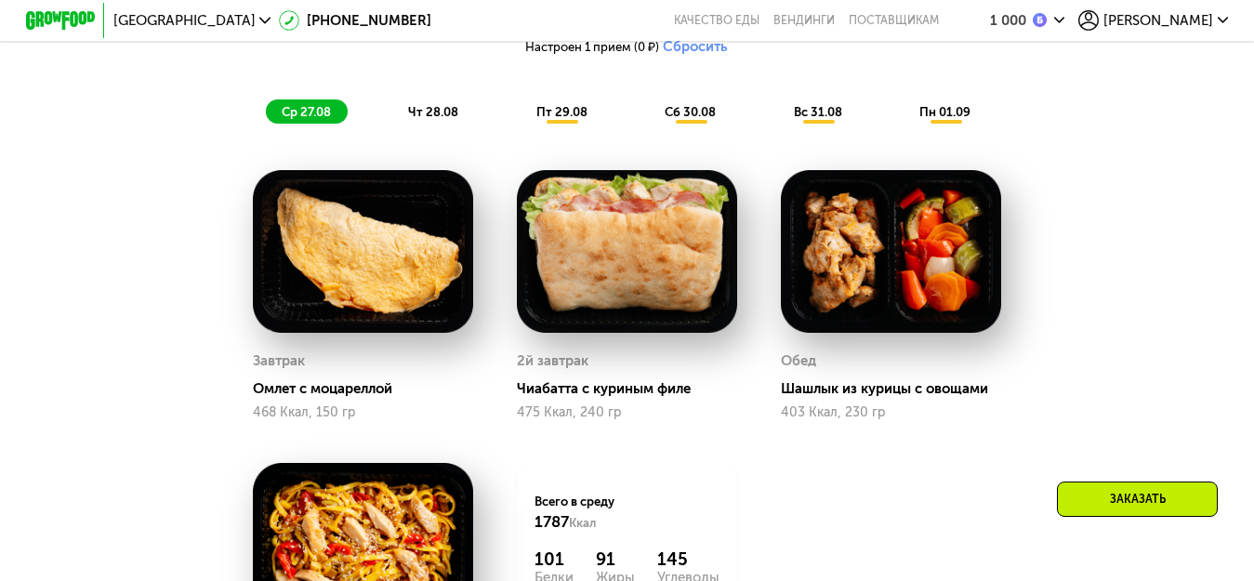
click at [442, 119] on span "чт 28.08" at bounding box center [433, 112] width 50 height 14
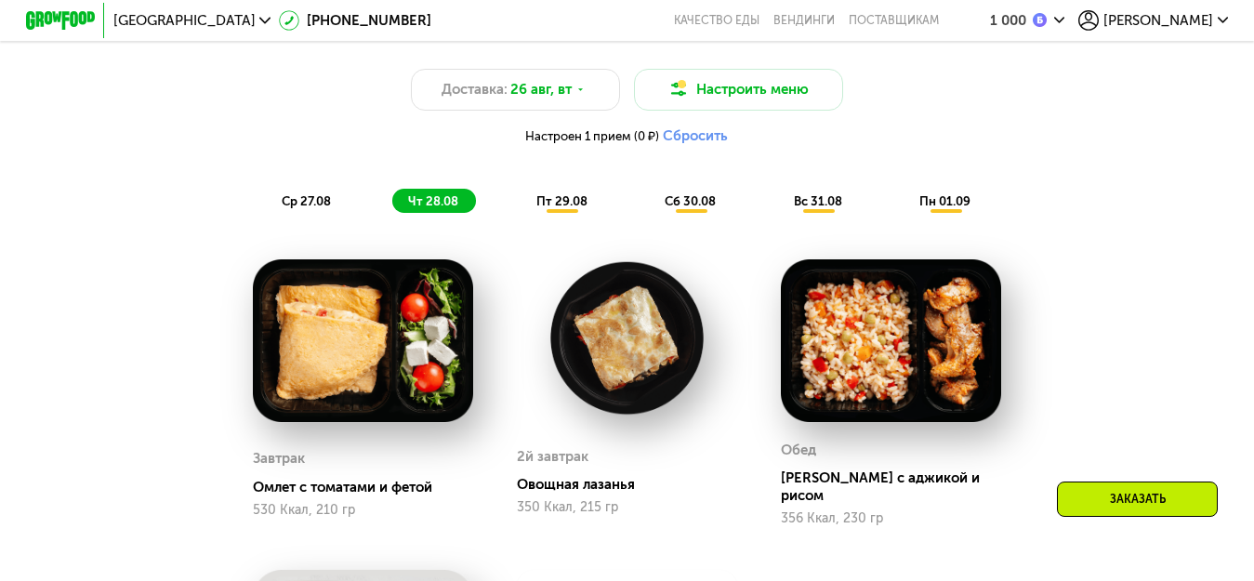
scroll to position [962, 0]
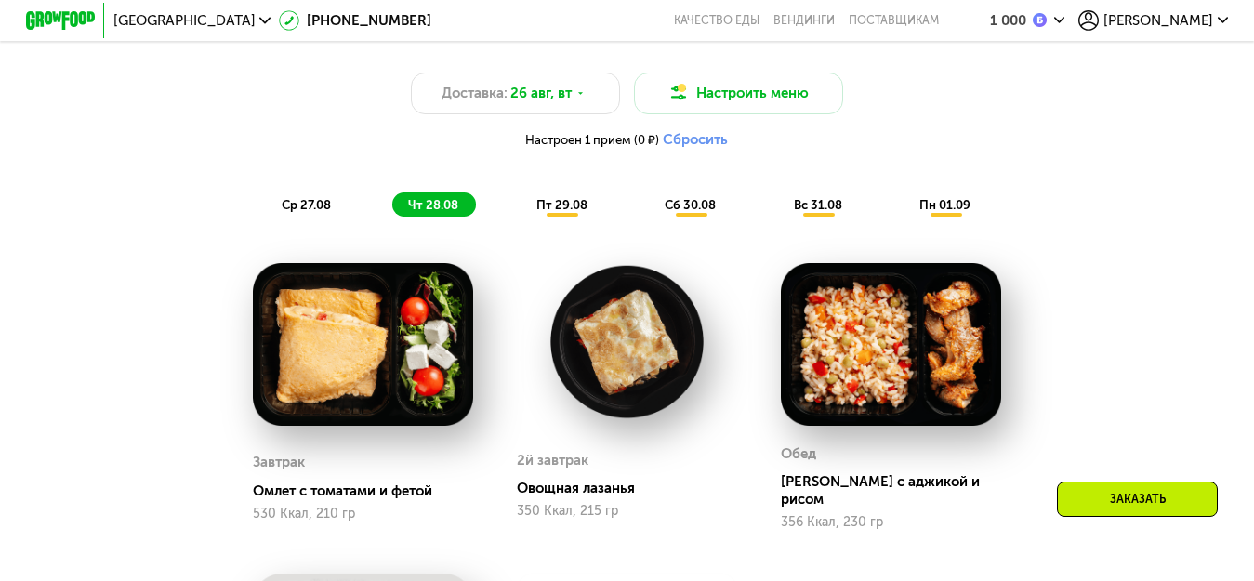
click at [579, 212] on span "пт 29.08" at bounding box center [561, 205] width 51 height 14
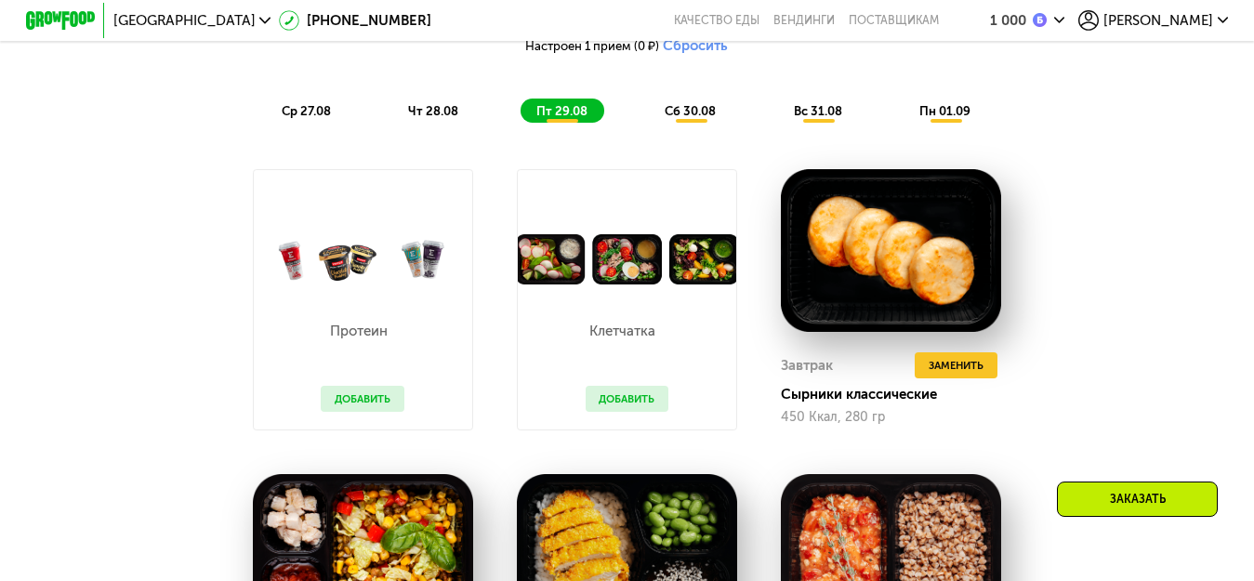
scroll to position [1055, 0]
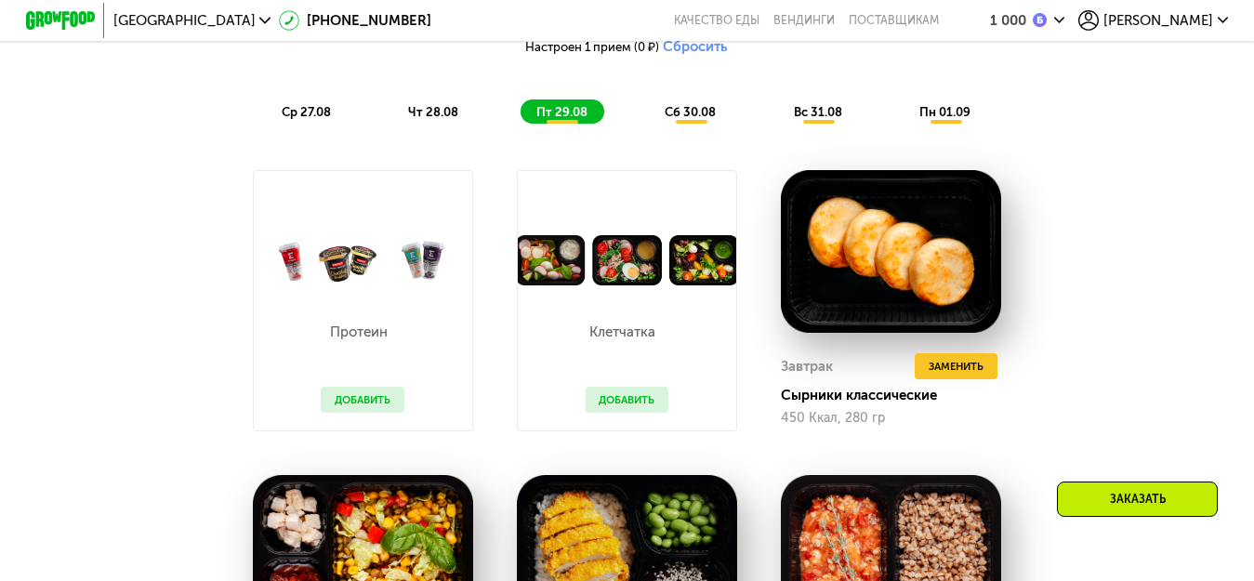
click at [669, 119] on span "сб 30.08" at bounding box center [690, 112] width 51 height 14
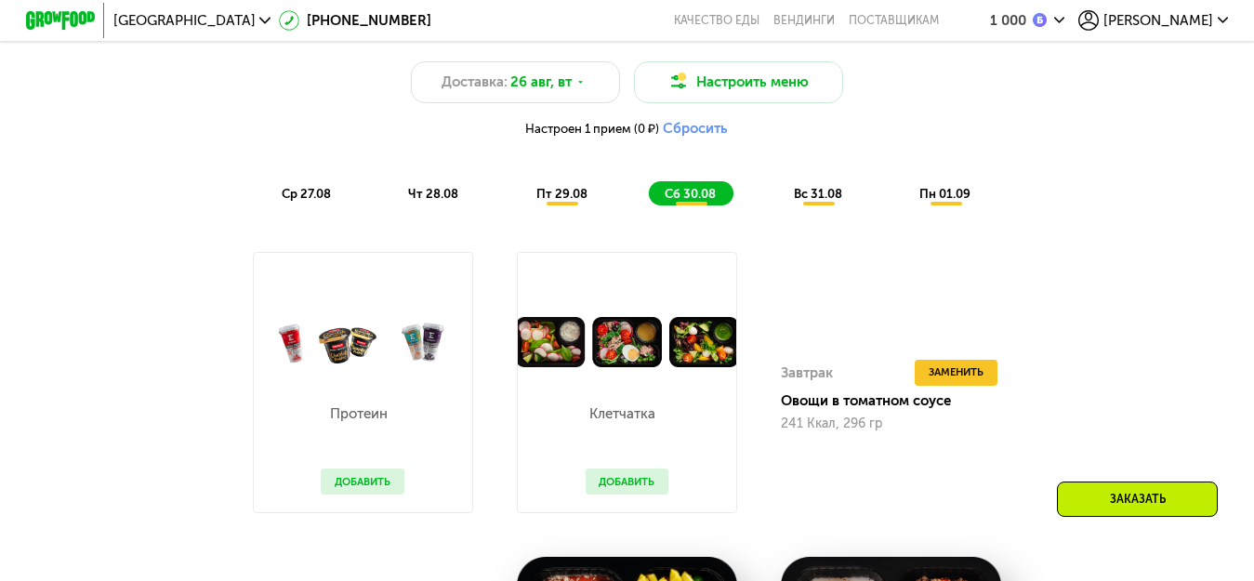
scroll to position [962, 0]
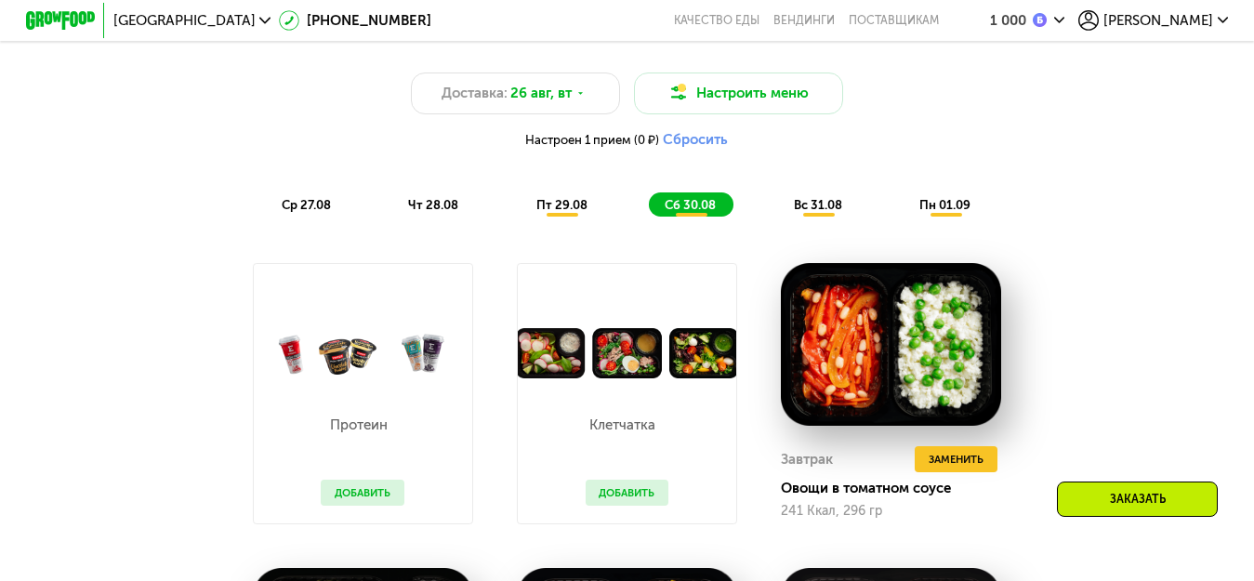
click at [905, 212] on div "вс 31.08" at bounding box center [947, 204] width 85 height 24
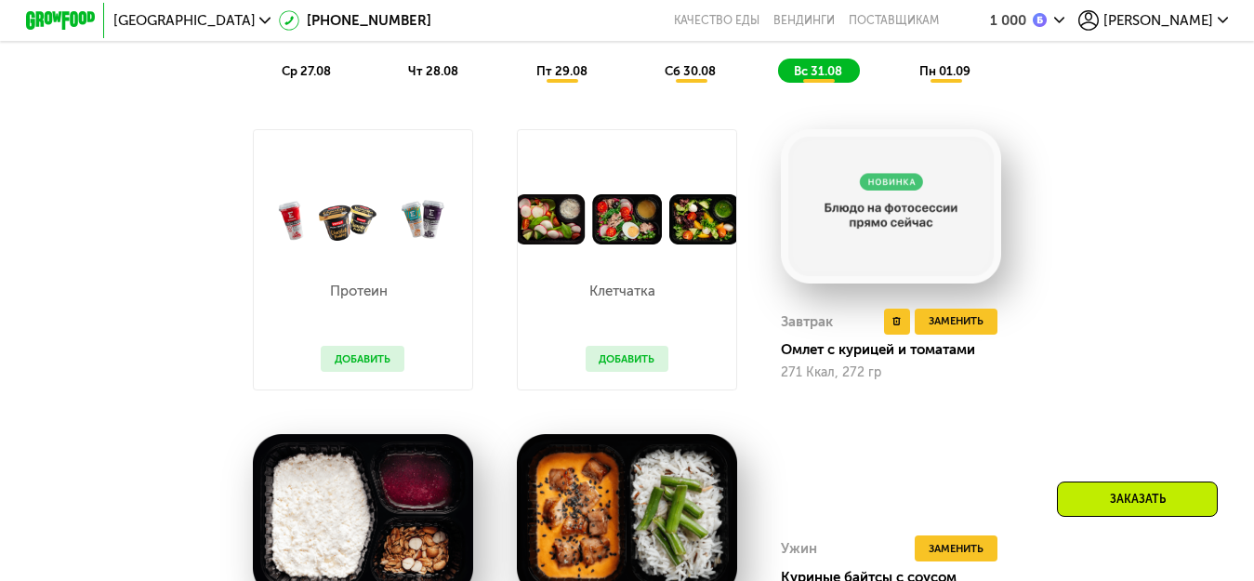
scroll to position [1055, 0]
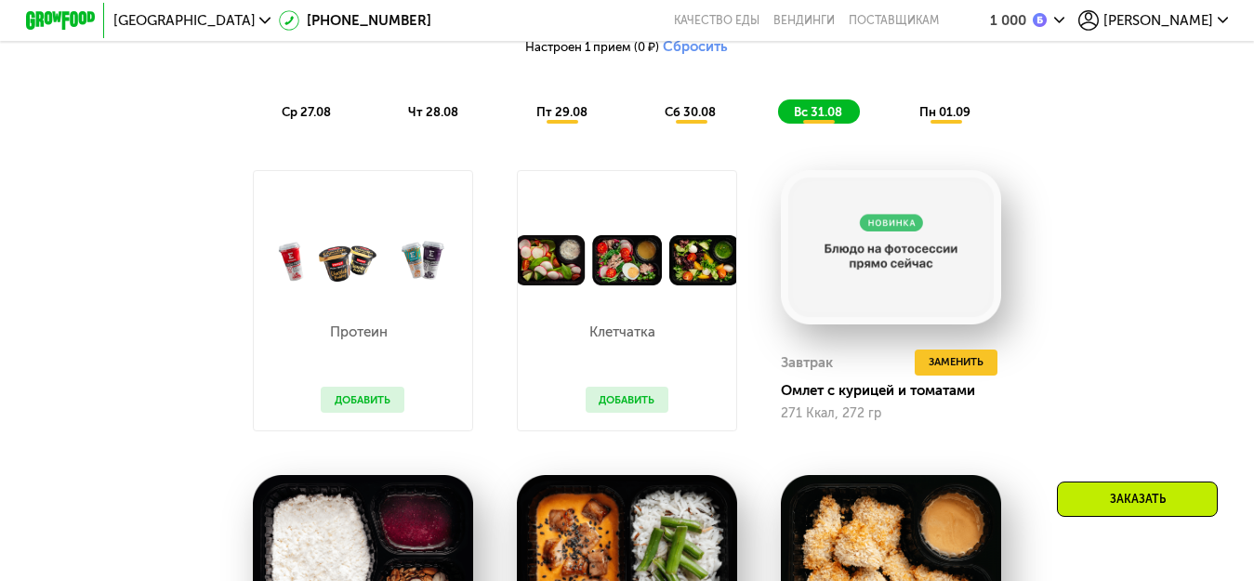
click at [934, 119] on span "пн 01.09" at bounding box center [945, 112] width 51 height 14
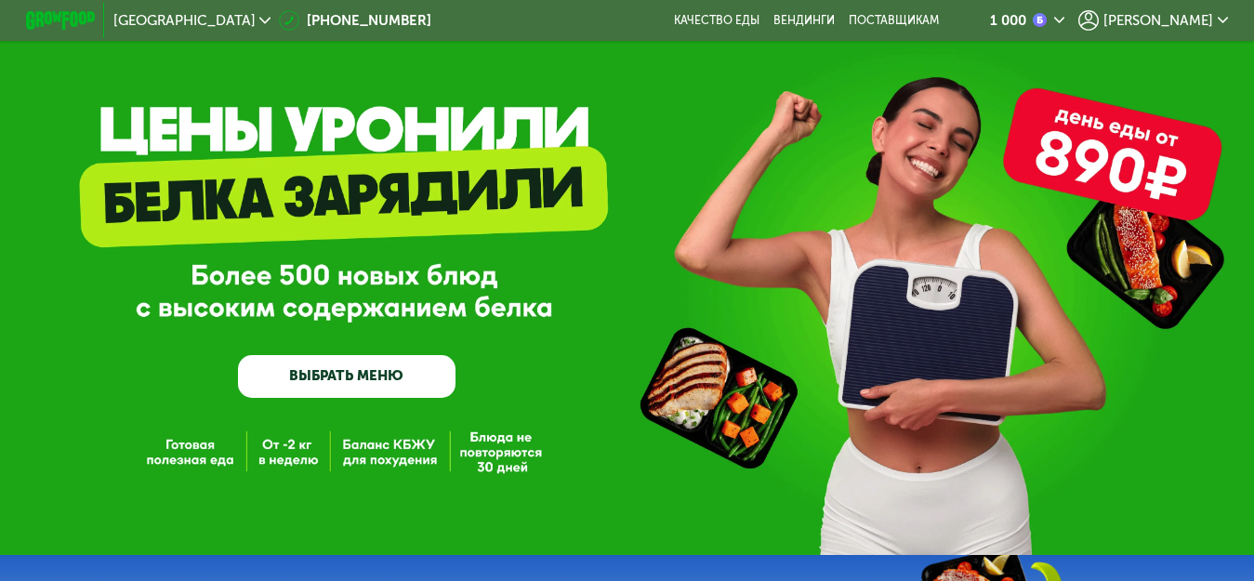
scroll to position [33, 0]
